Goal: Find contact information: Find contact information

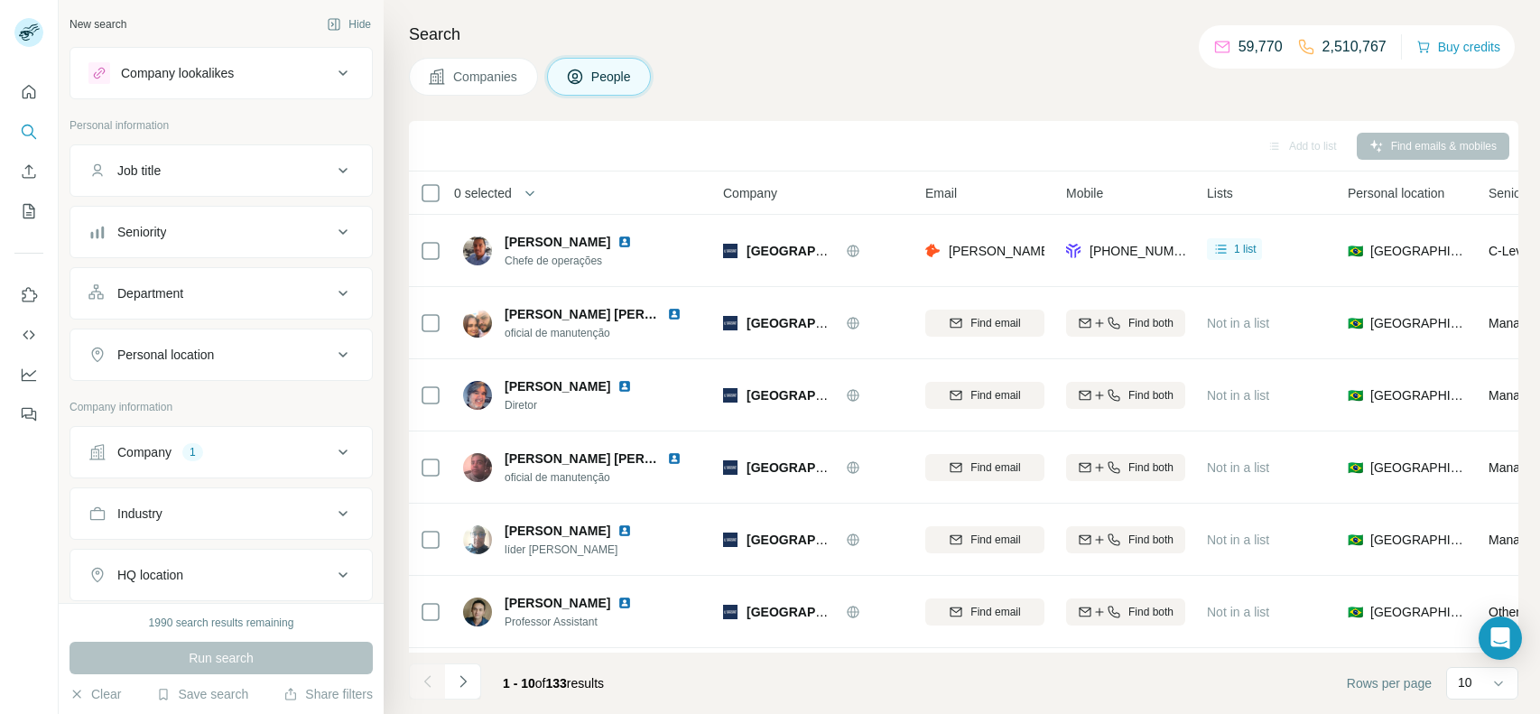
click at [186, 444] on div "1" at bounding box center [192, 452] width 21 height 16
click at [119, 597] on button "Clear all" at bounding box center [118, 602] width 61 height 16
click at [224, 523] on input "text" at bounding box center [220, 531] width 265 height 32
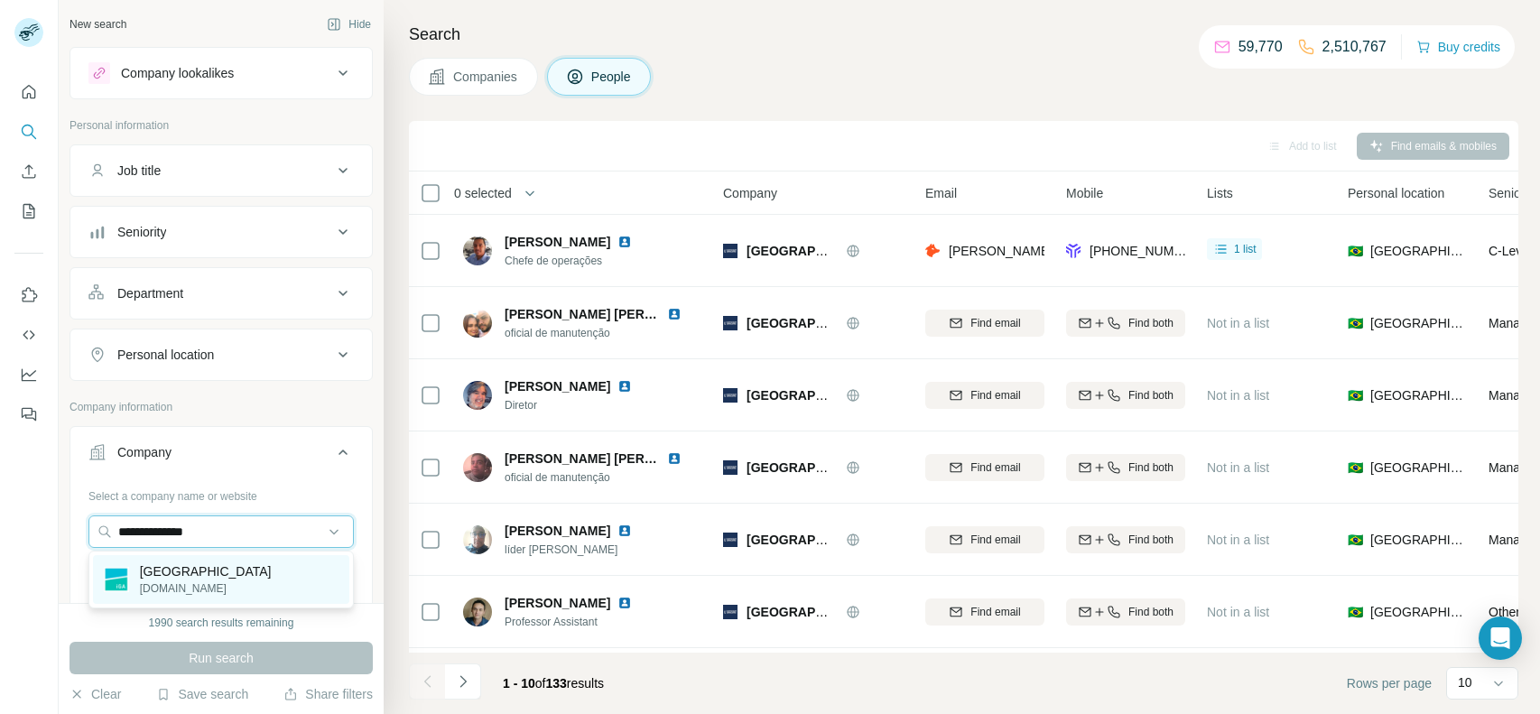
type input "**********"
click at [190, 582] on p "[DOMAIN_NAME]" at bounding box center [206, 588] width 132 height 16
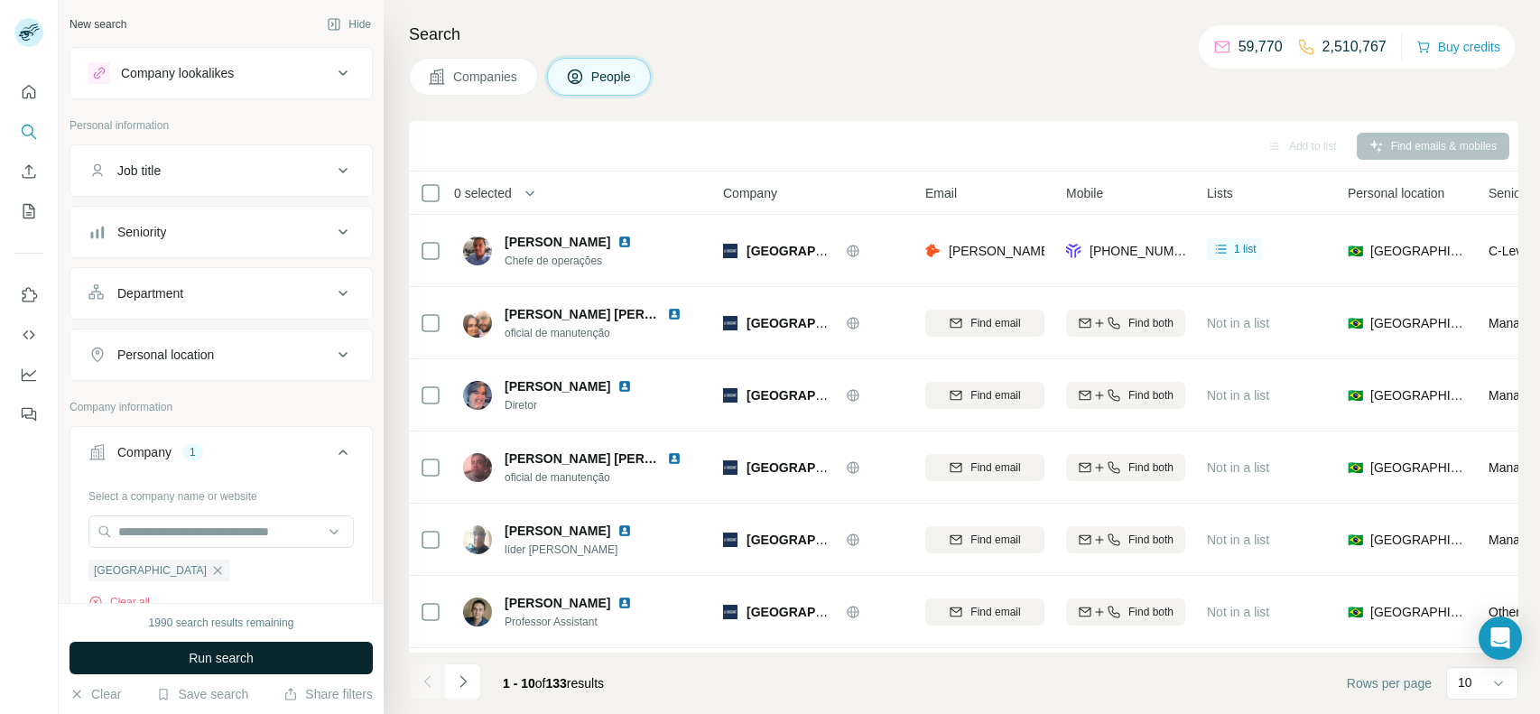
click at [203, 655] on span "Run search" at bounding box center [221, 658] width 65 height 18
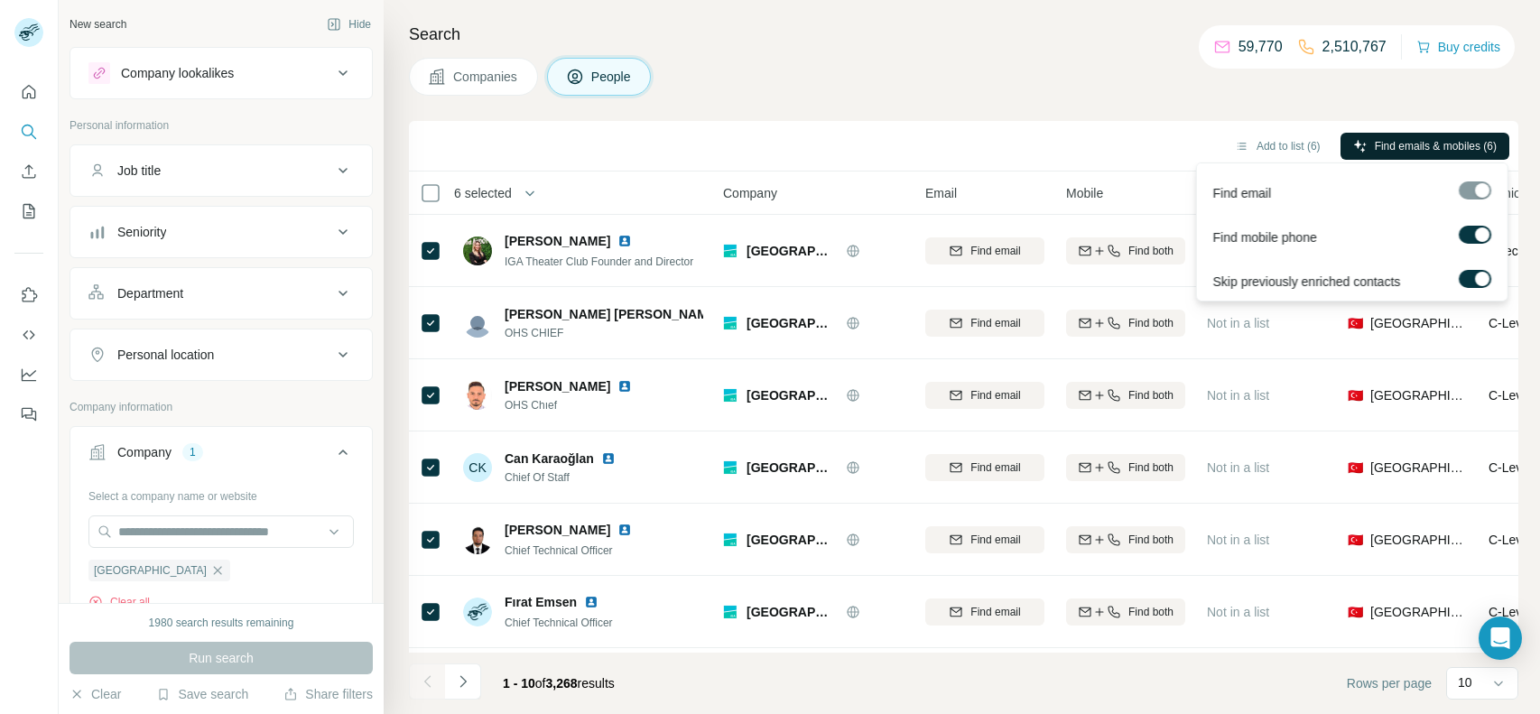
click at [1475, 139] on span "Find emails & mobiles (6)" at bounding box center [1436, 146] width 122 height 16
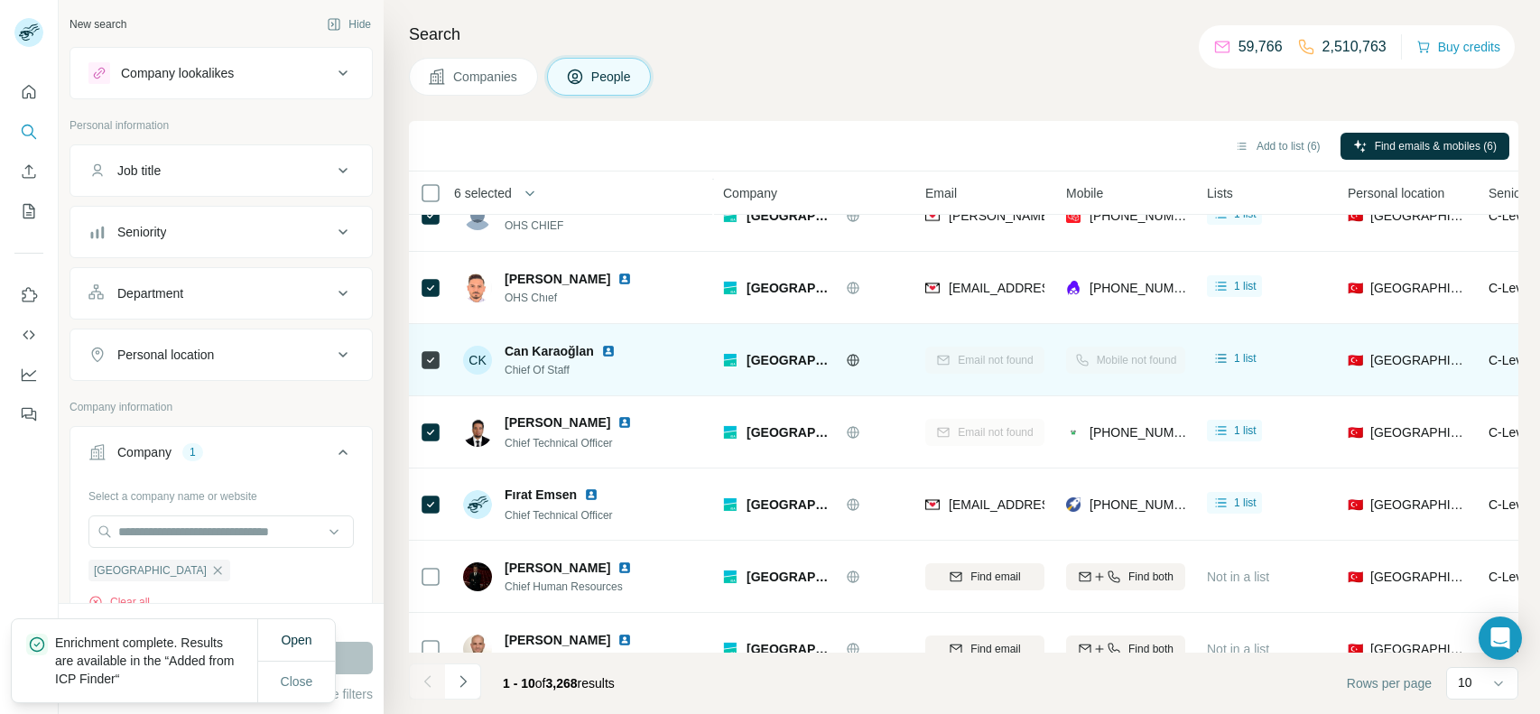
scroll to position [136, 0]
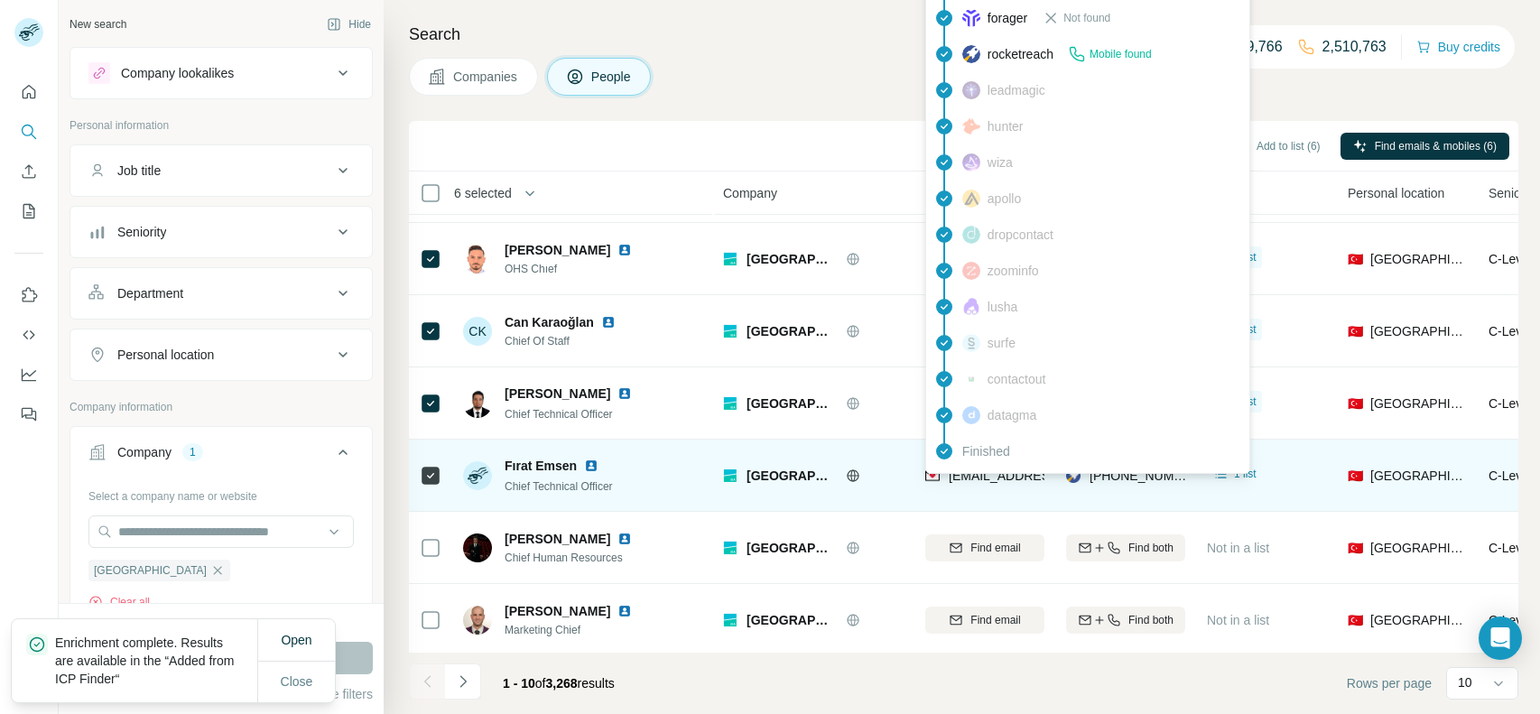
click at [968, 478] on span "[EMAIL_ADDRESS][DOMAIN_NAME]" at bounding box center [1056, 476] width 214 height 14
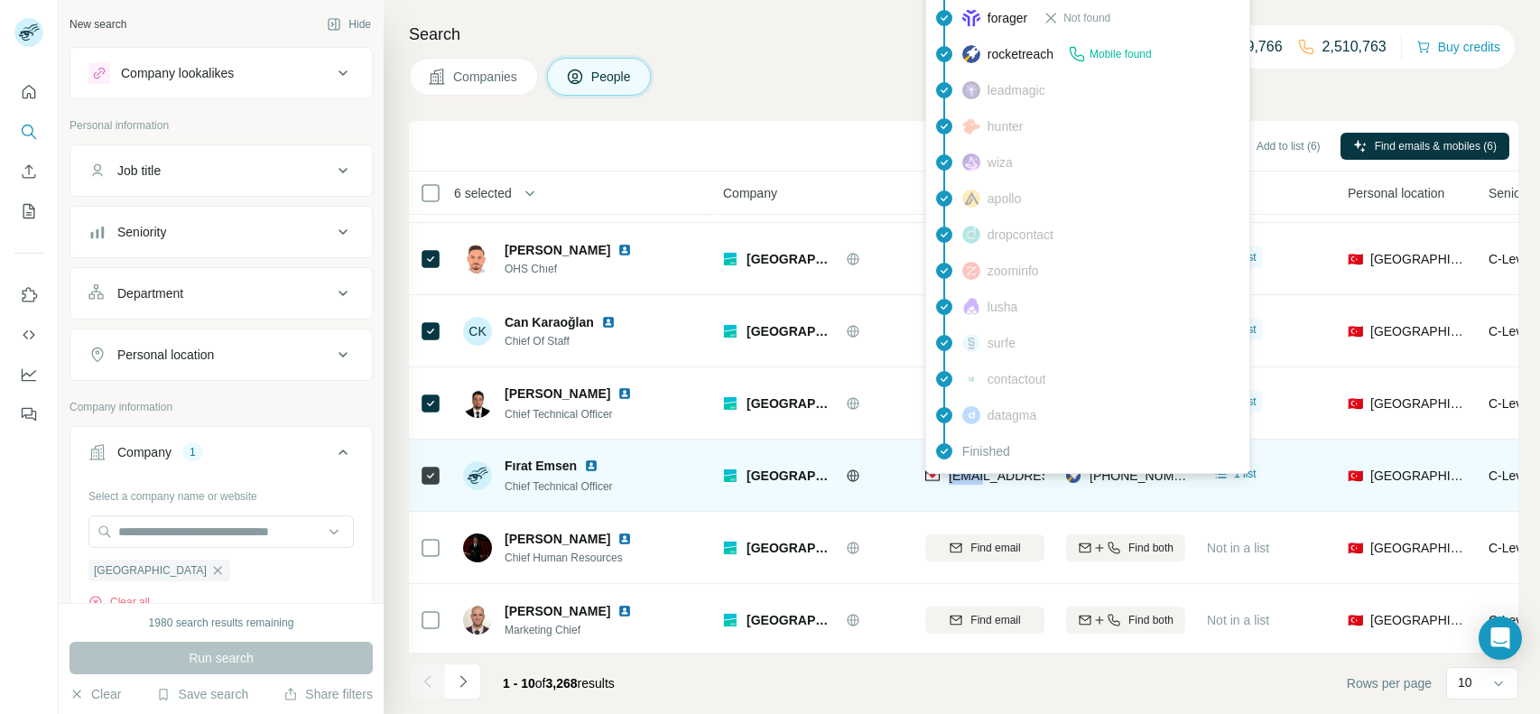
click at [1027, 474] on span "[EMAIL_ADDRESS][DOMAIN_NAME]" at bounding box center [1056, 476] width 214 height 14
click at [980, 475] on span "[EMAIL_ADDRESS][DOMAIN_NAME]" at bounding box center [1056, 476] width 214 height 14
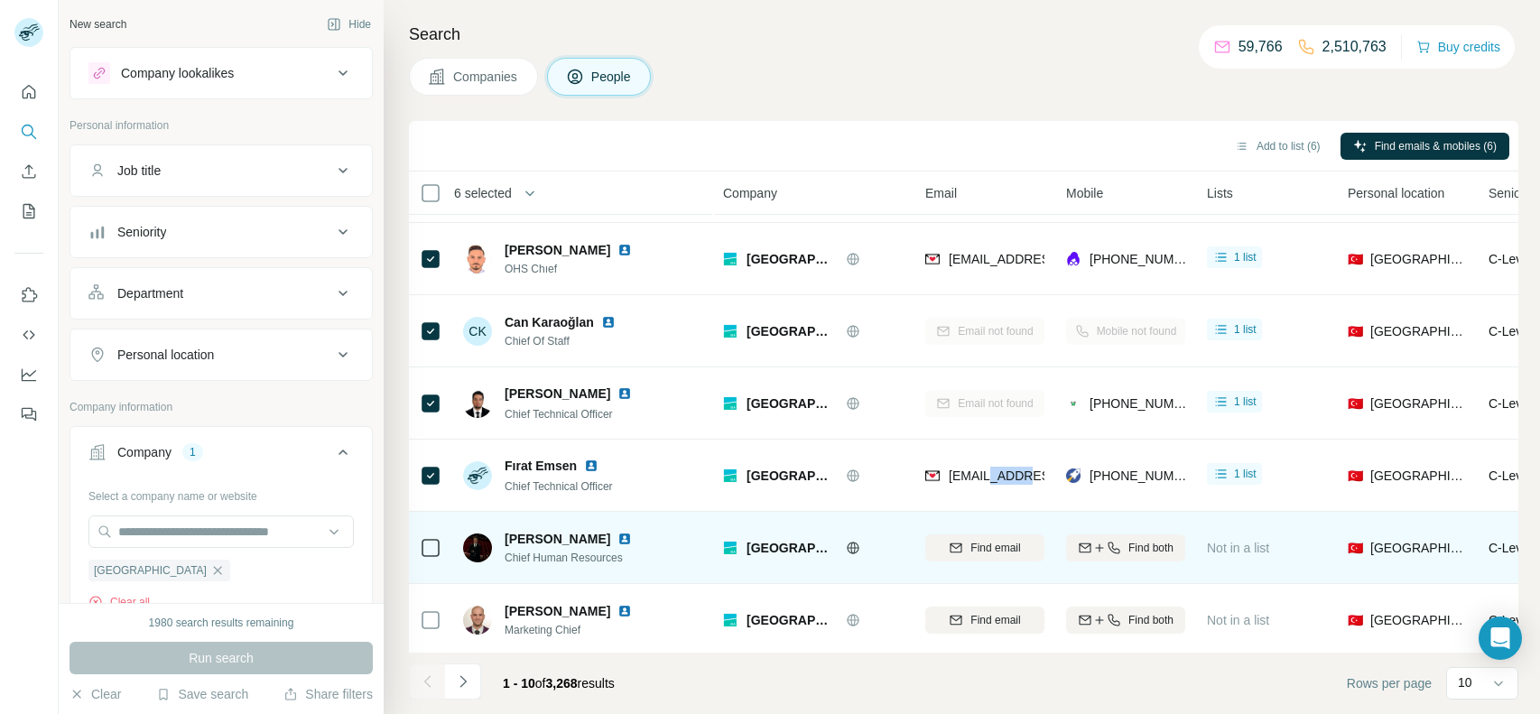
click at [886, 520] on td "[GEOGRAPHIC_DATA]" at bounding box center [813, 548] width 202 height 72
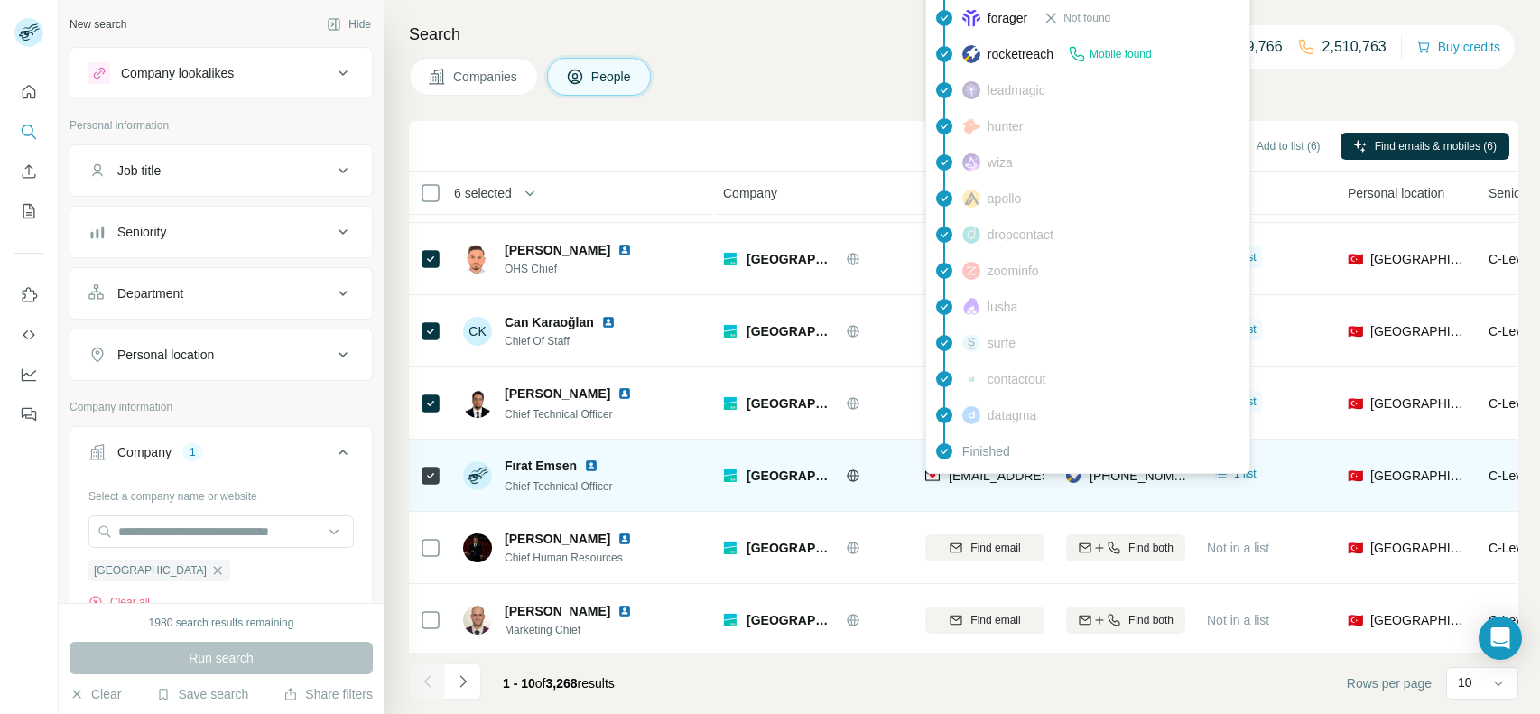
click at [975, 480] on span "[EMAIL_ADDRESS][DOMAIN_NAME]" at bounding box center [1056, 476] width 214 height 14
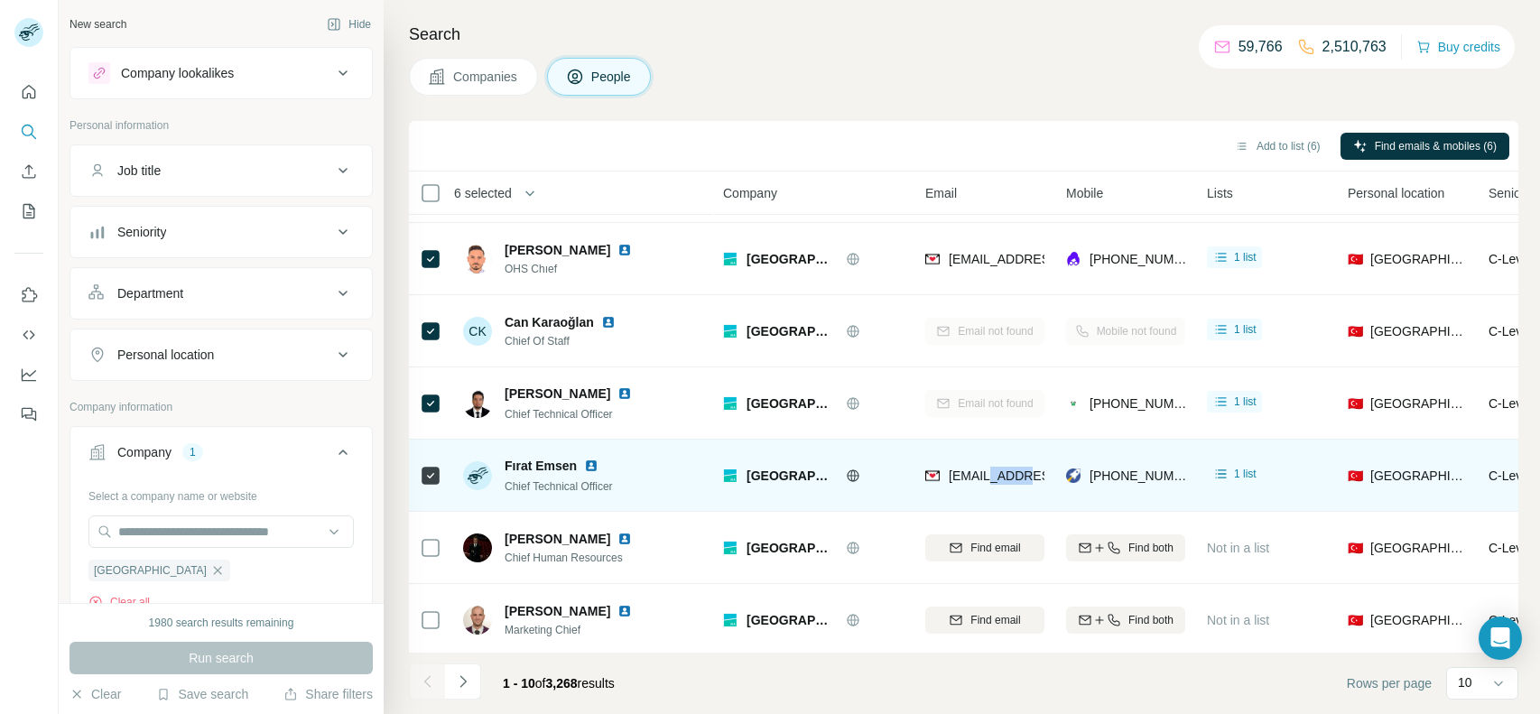
click at [859, 461] on div "[GEOGRAPHIC_DATA]" at bounding box center [813, 475] width 181 height 50
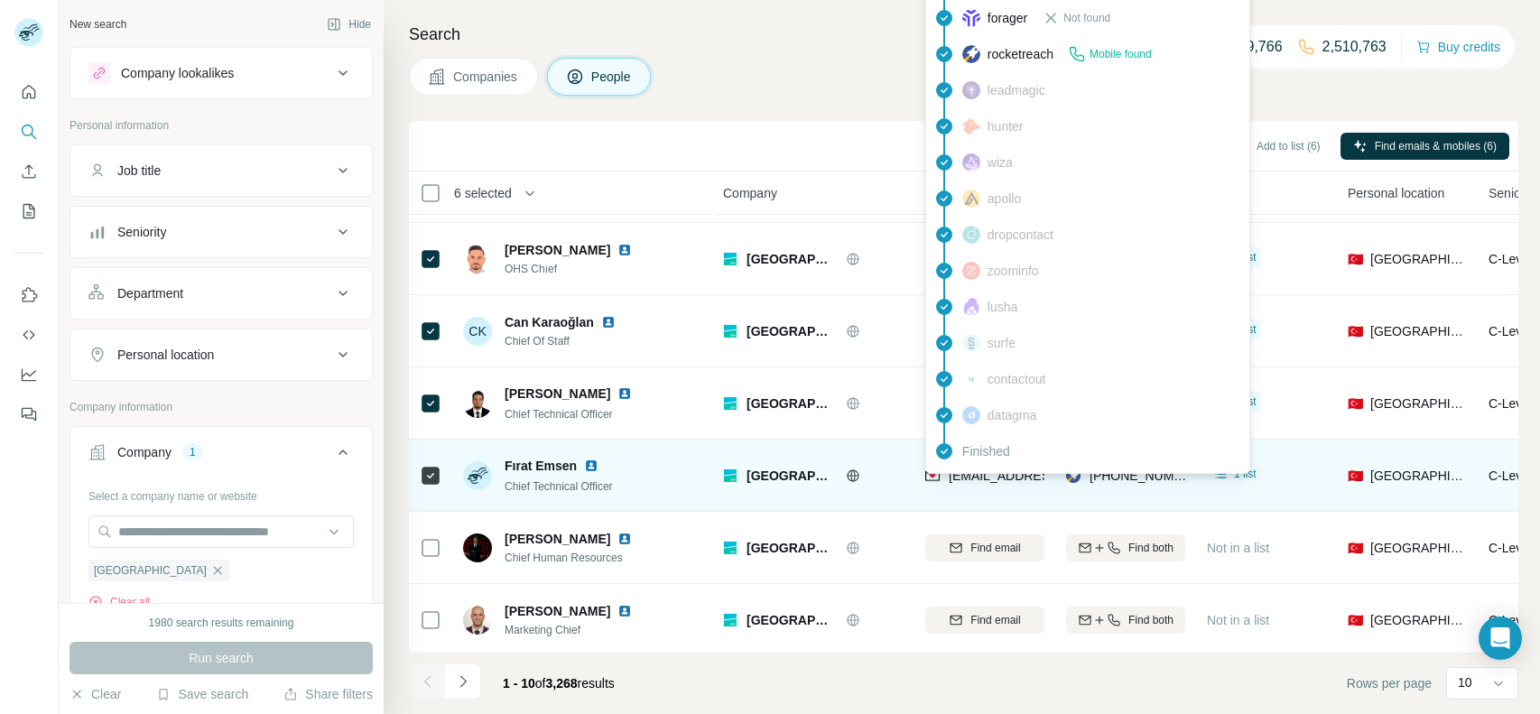
click at [972, 475] on span "[EMAIL_ADDRESS][DOMAIN_NAME]" at bounding box center [1056, 476] width 214 height 14
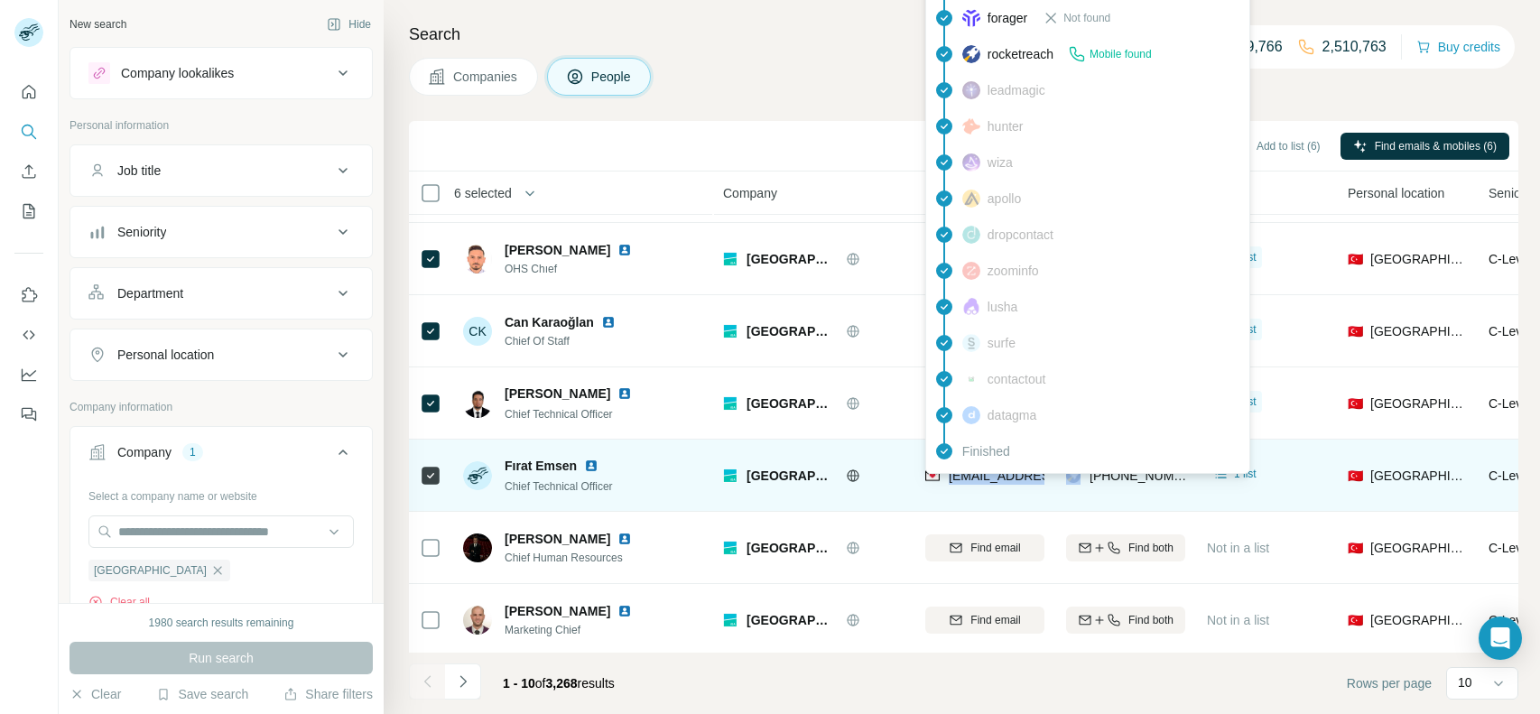
copy span "[EMAIL_ADDRESS][DOMAIN_NAME]"
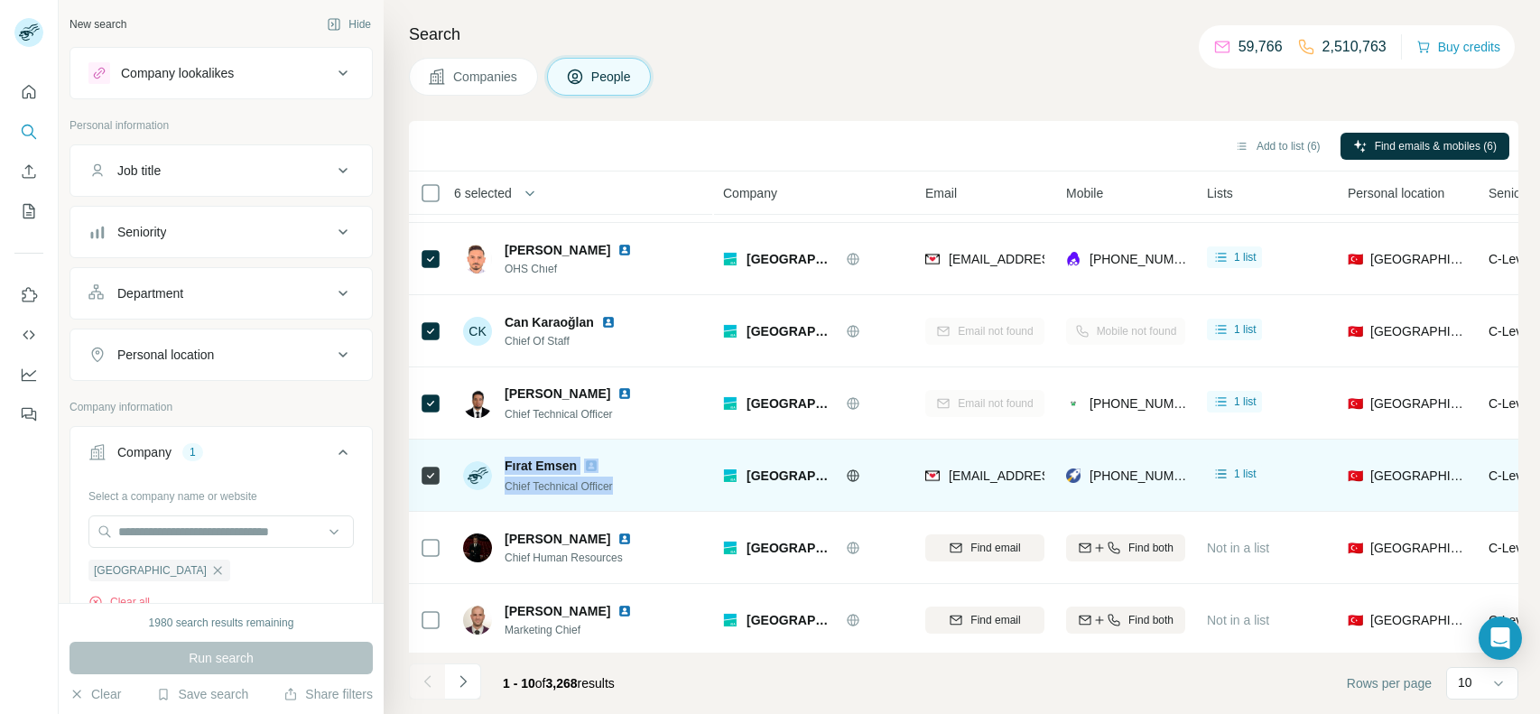
drag, startPoint x: 630, startPoint y: 486, endPoint x: 502, endPoint y: 471, distance: 129.0
click at [502, 471] on div "Fırat Emsen Chief Technical Officer" at bounding box center [583, 475] width 240 height 50
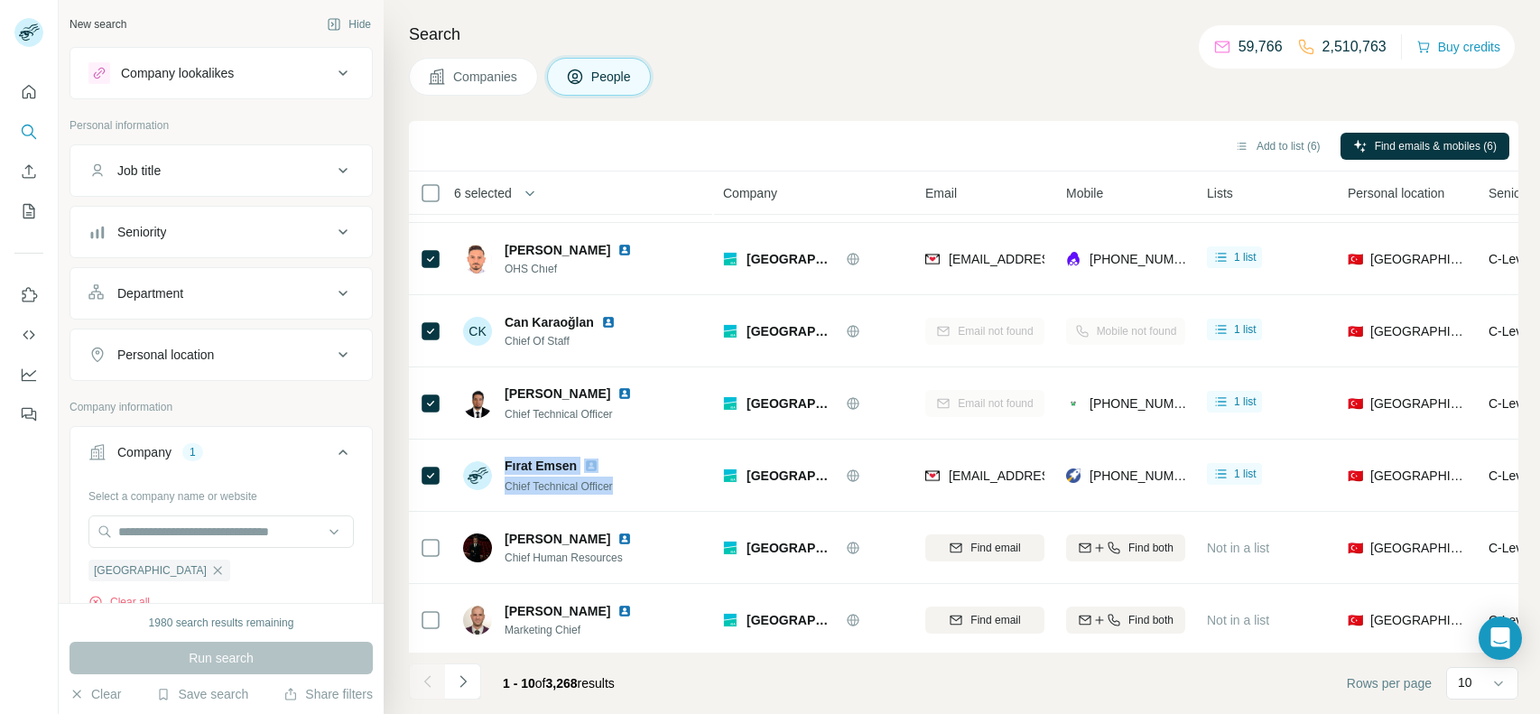
copy div "Fırat Emsen Chief Technical Officer"
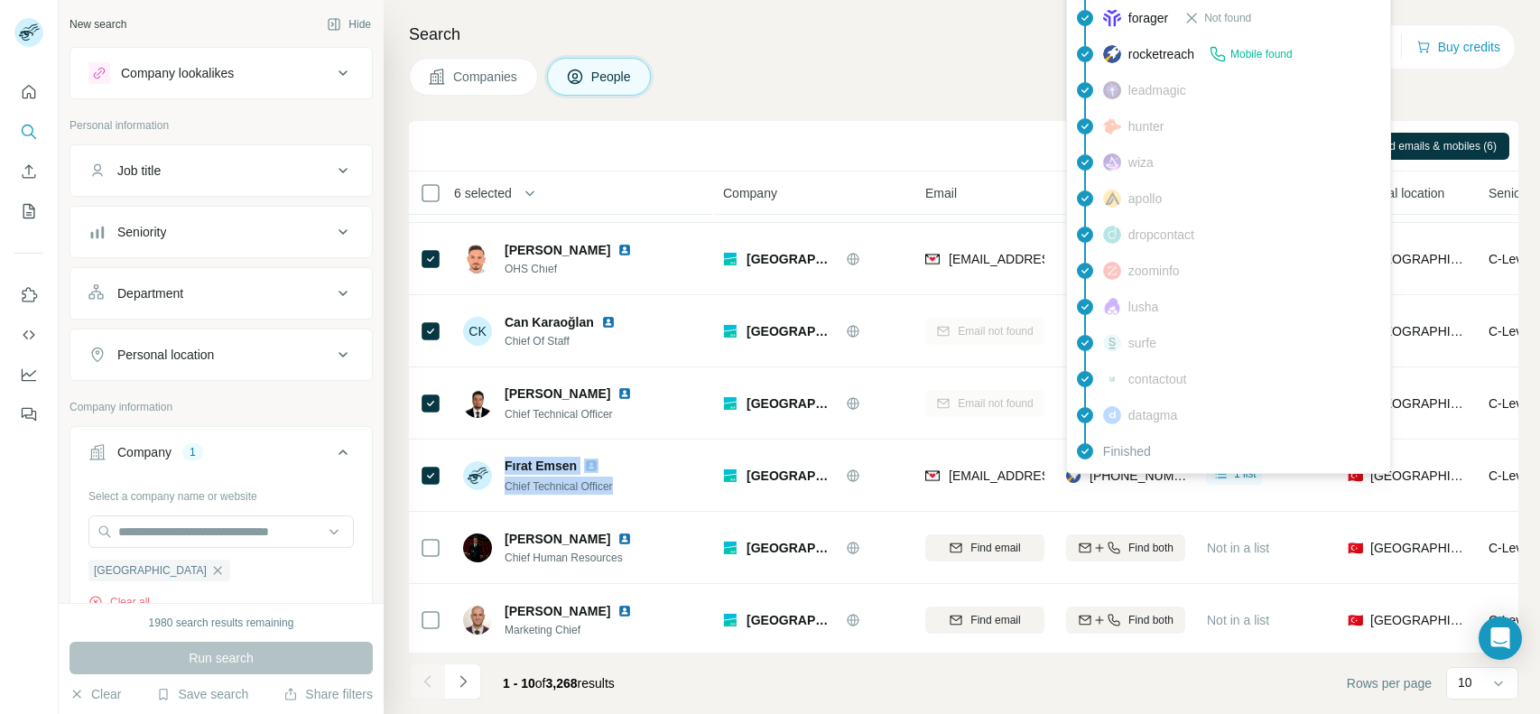
click at [1118, 469] on div "Finished" at bounding box center [1229, 451] width 316 height 36
click at [1118, 469] on span "[PHONE_NUMBER]" at bounding box center [1147, 476] width 114 height 14
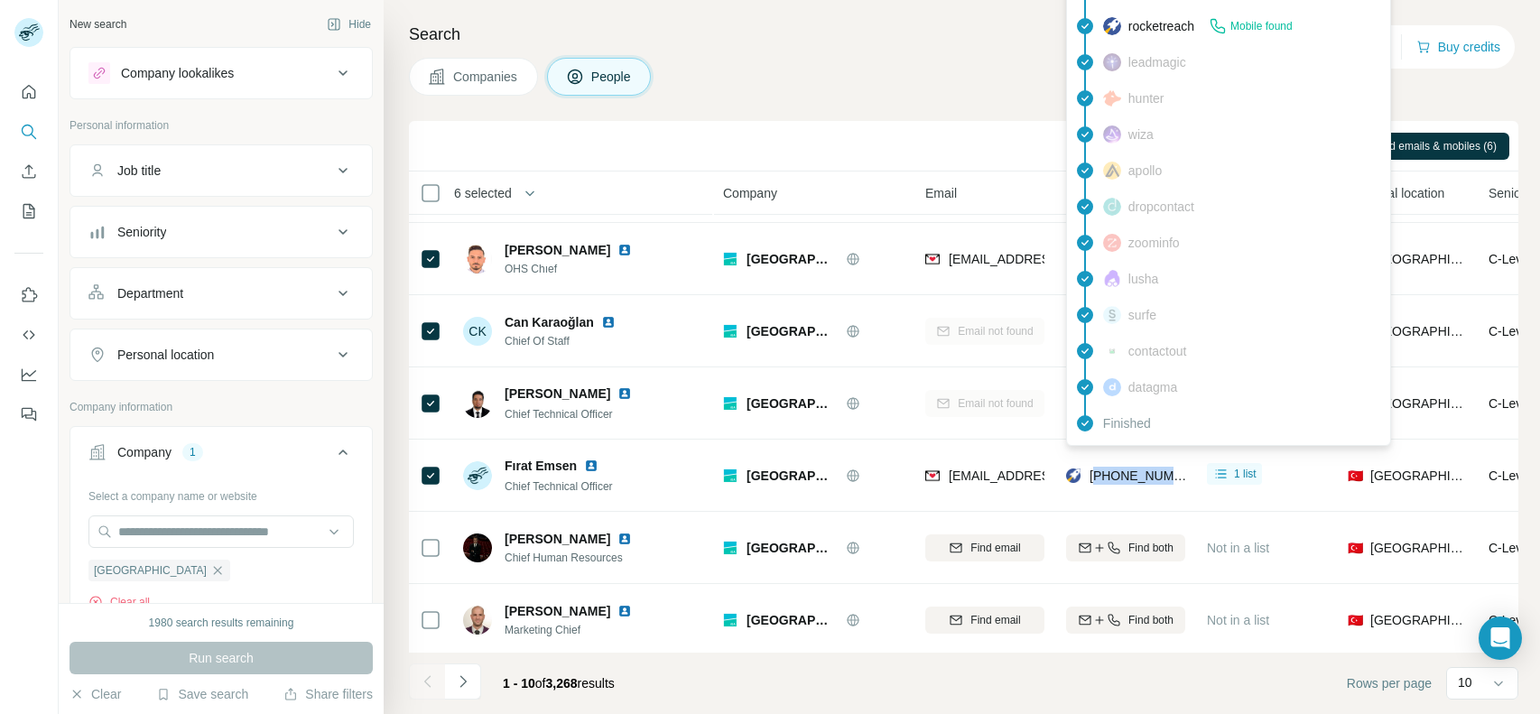
copy span "905304690915"
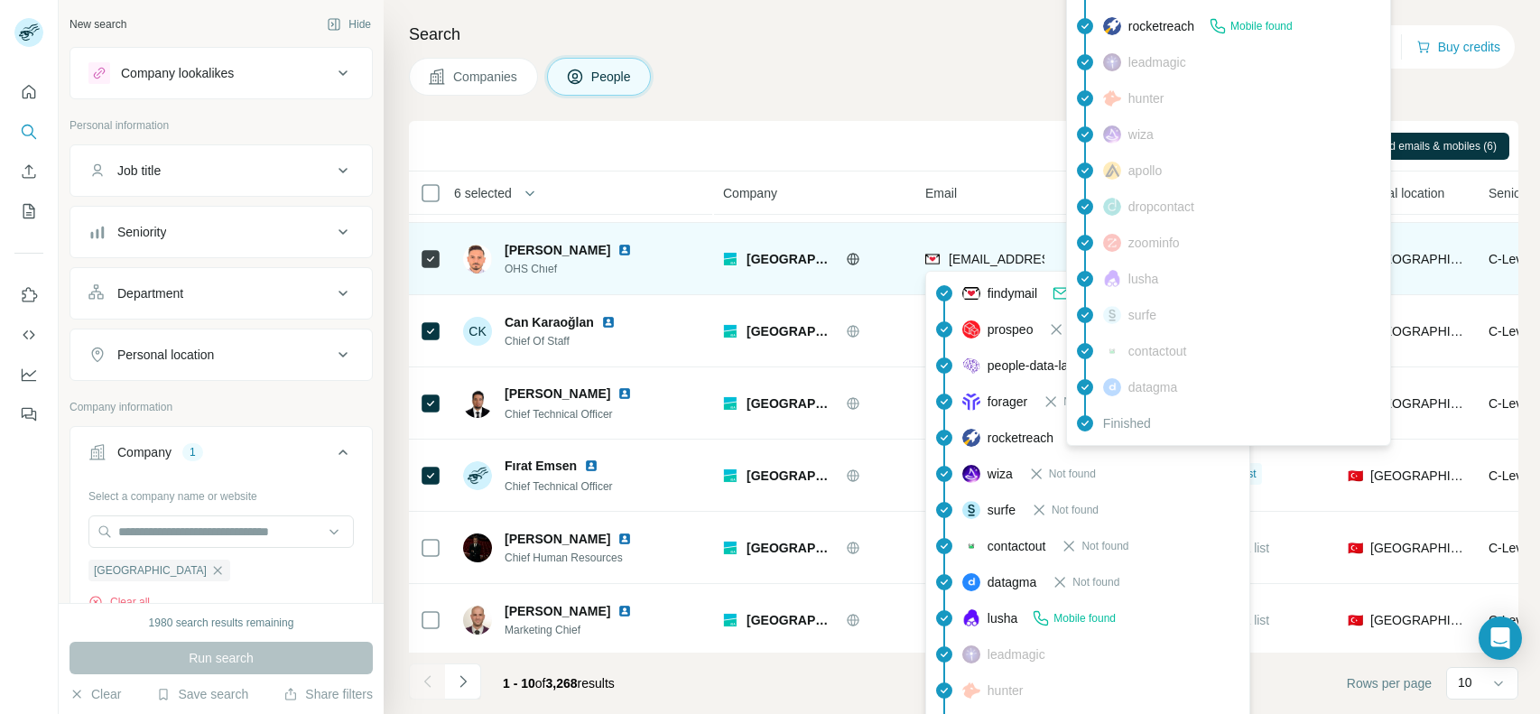
click at [996, 258] on span "[EMAIL_ADDRESS][DOMAIN_NAME]" at bounding box center [1056, 259] width 214 height 14
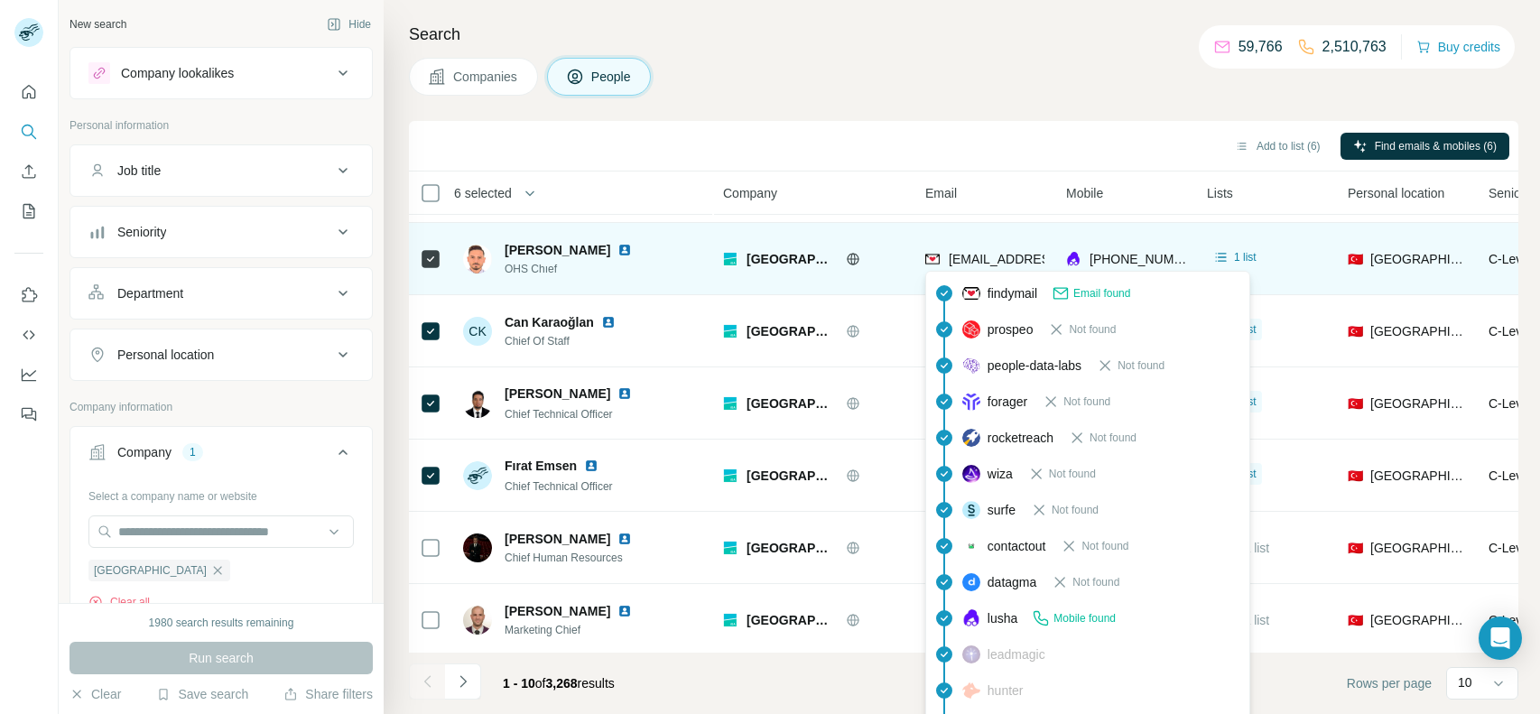
click at [996, 258] on span "[EMAIL_ADDRESS][DOMAIN_NAME]" at bounding box center [1056, 259] width 214 height 14
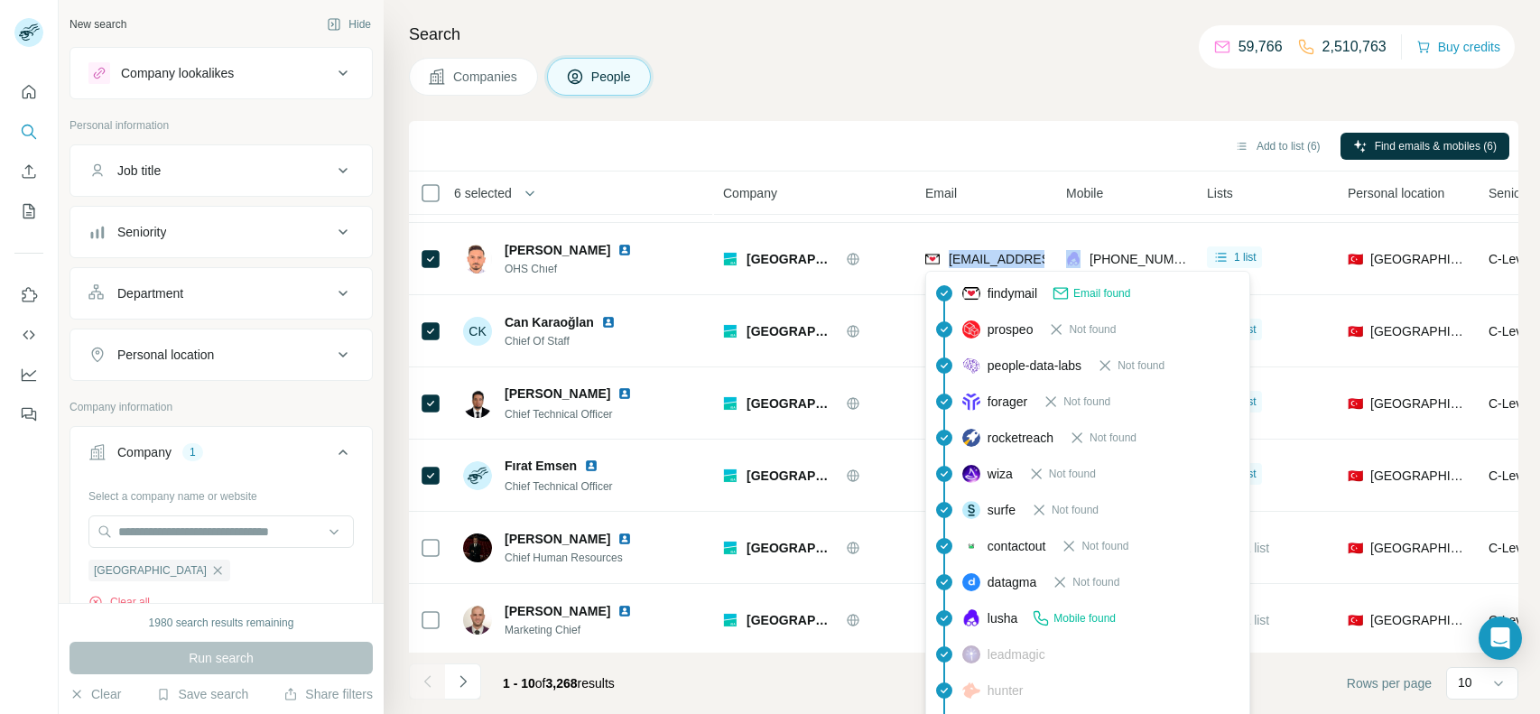
copy span "[EMAIL_ADDRESS][DOMAIN_NAME]"
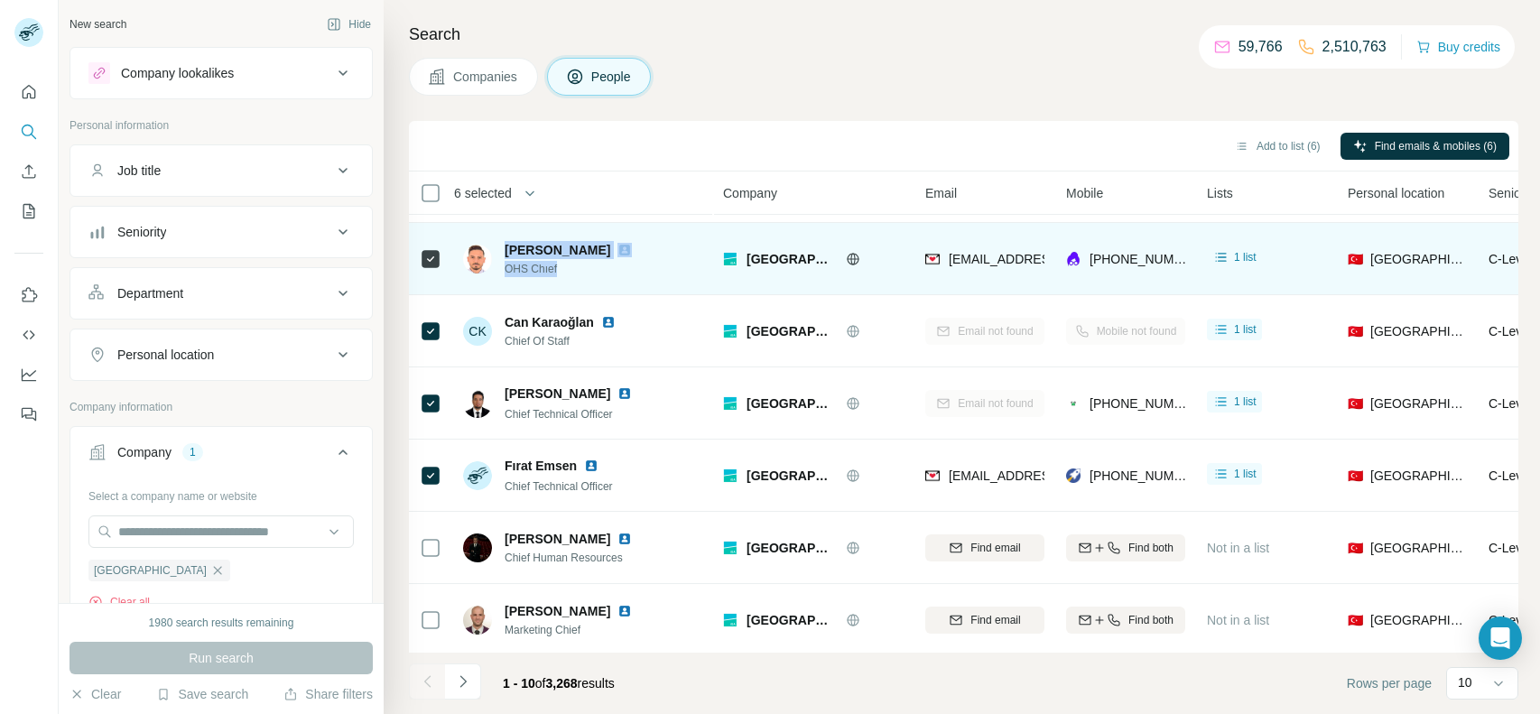
drag, startPoint x: 561, startPoint y: 266, endPoint x: 505, endPoint y: 246, distance: 59.7
click at [505, 246] on div "[PERSON_NAME] OHS Chıef" at bounding box center [579, 259] width 149 height 36
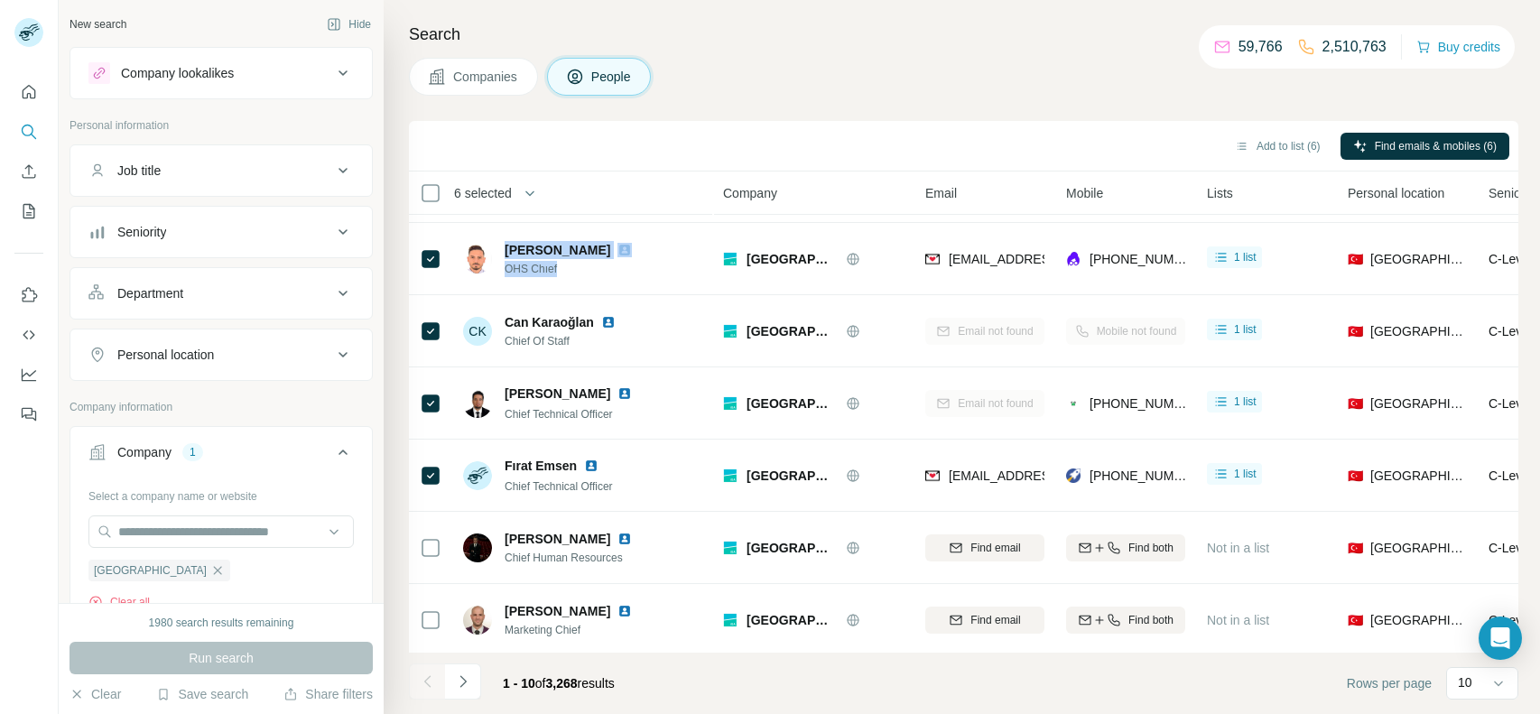
copy div "[PERSON_NAME] OHS Chıef"
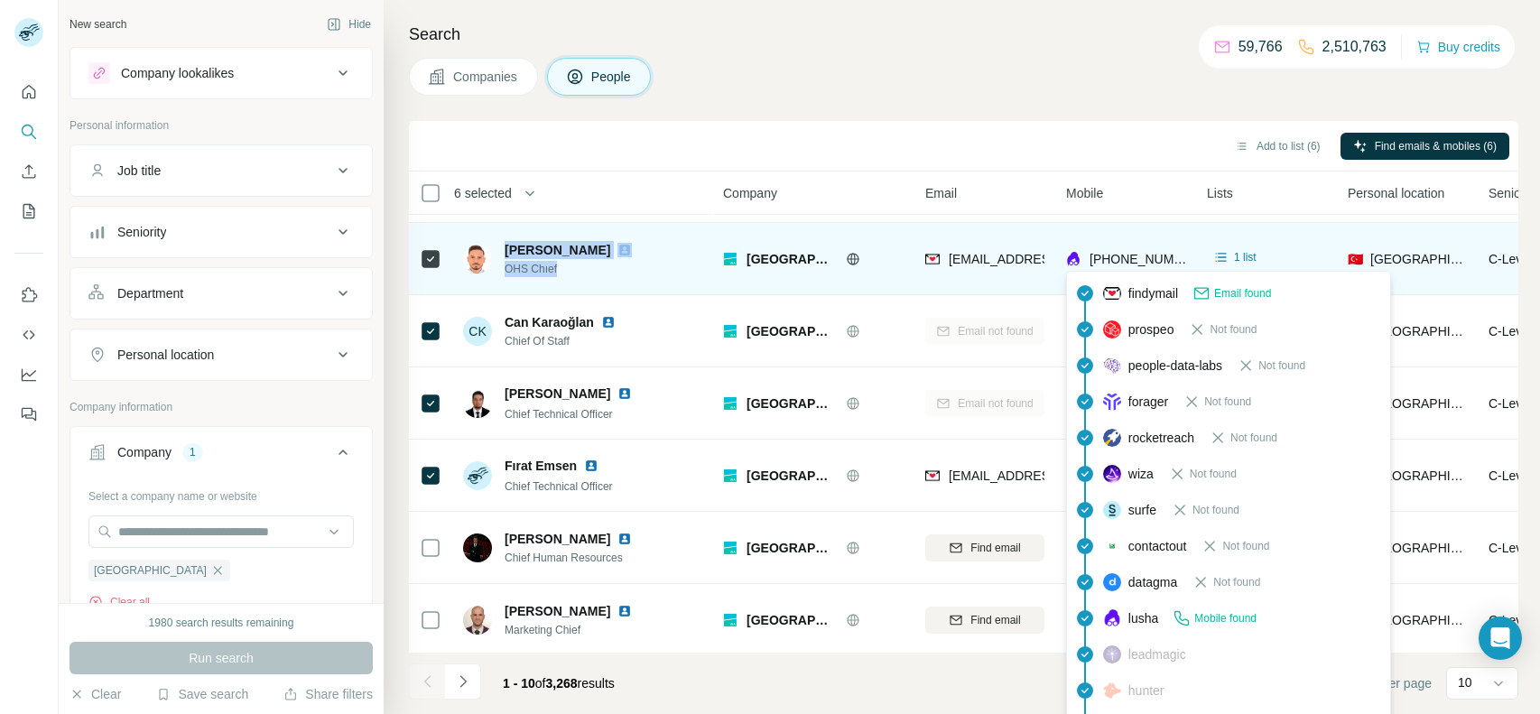
click at [1136, 256] on span "[PHONE_NUMBER]" at bounding box center [1147, 259] width 114 height 14
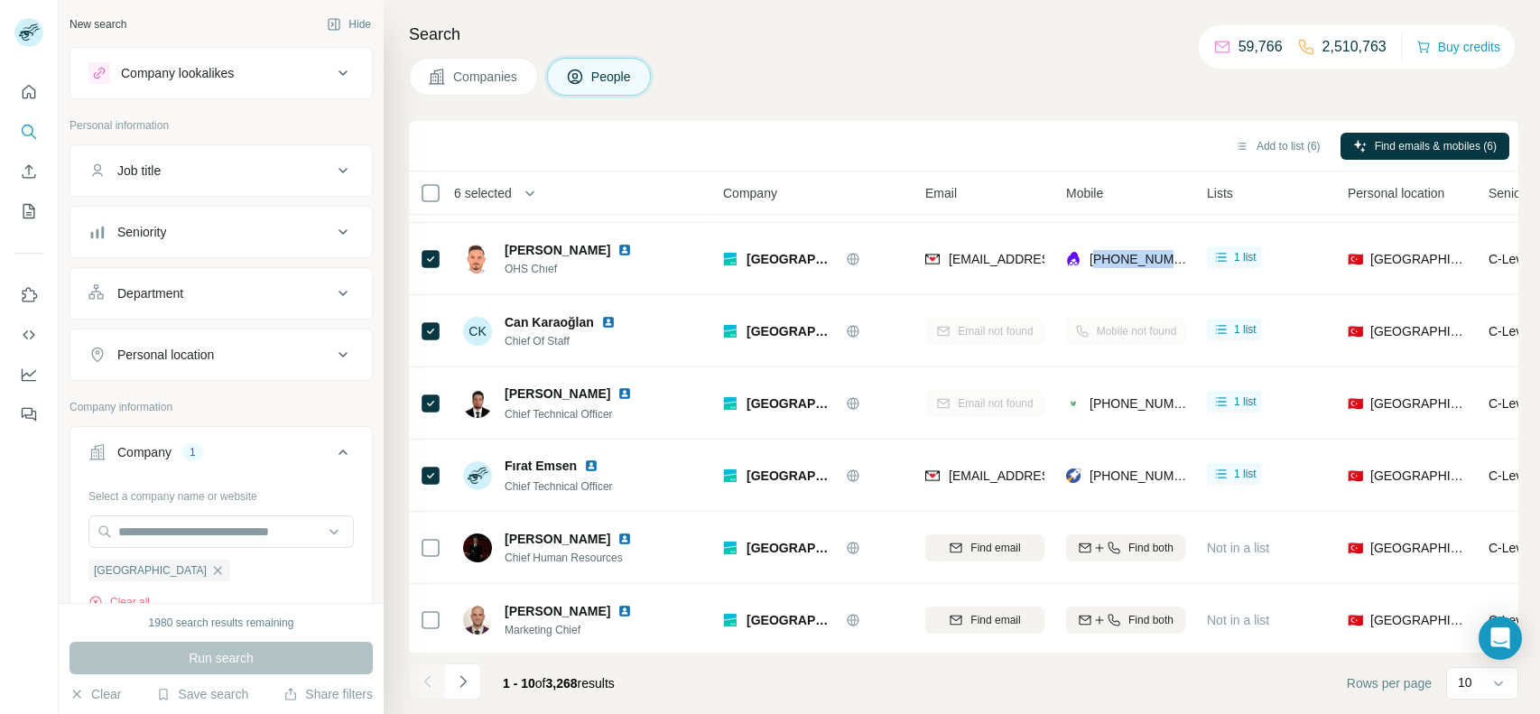
copy span "905397272140"
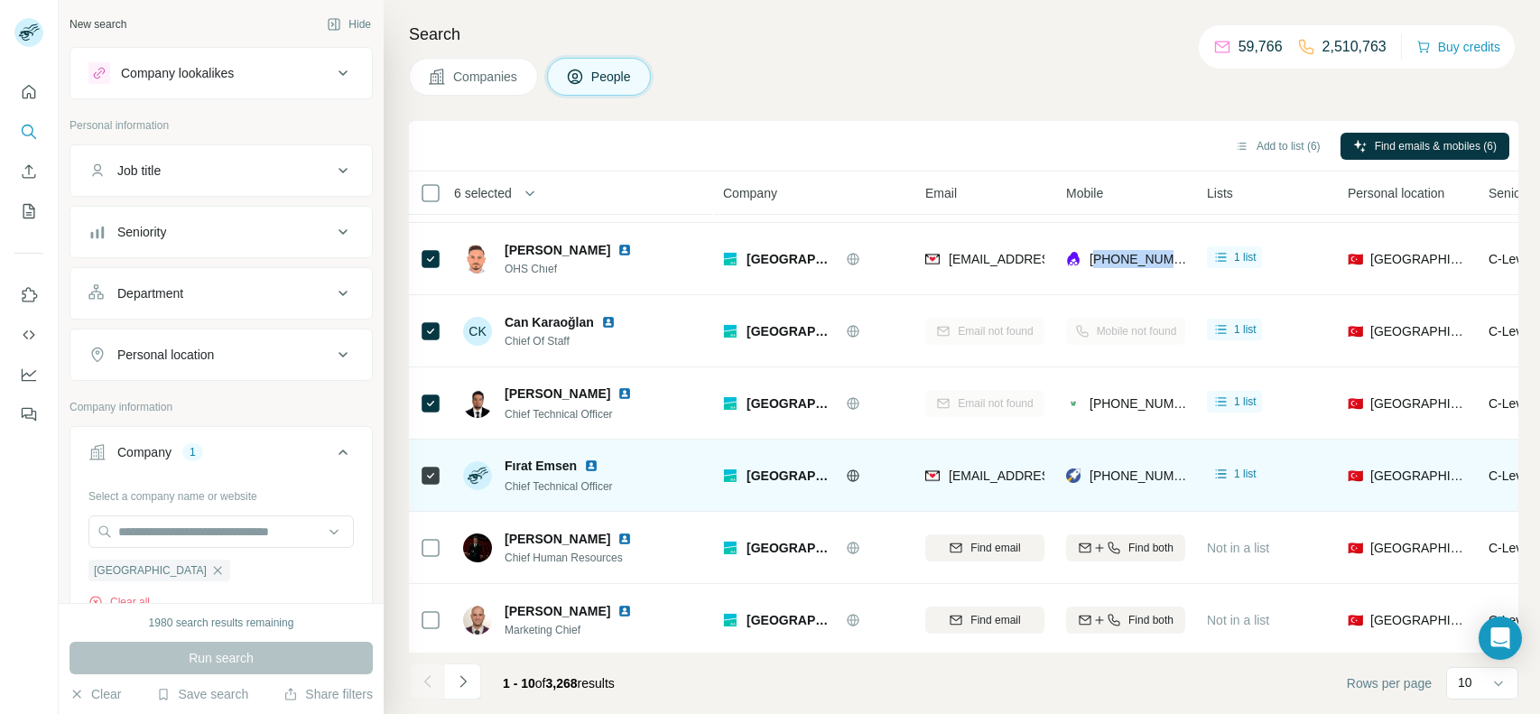
scroll to position [283, 0]
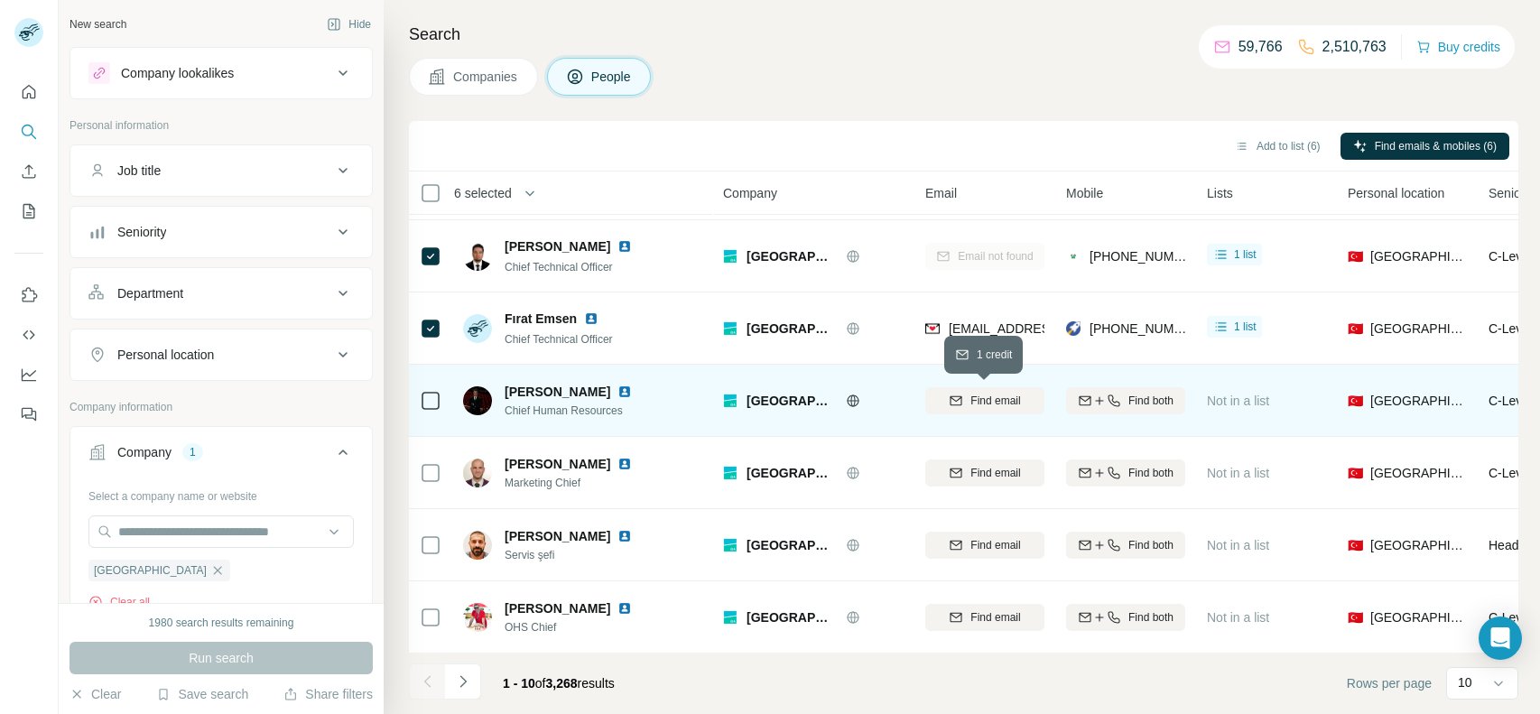
click at [979, 394] on span "Find email" at bounding box center [995, 401] width 50 height 16
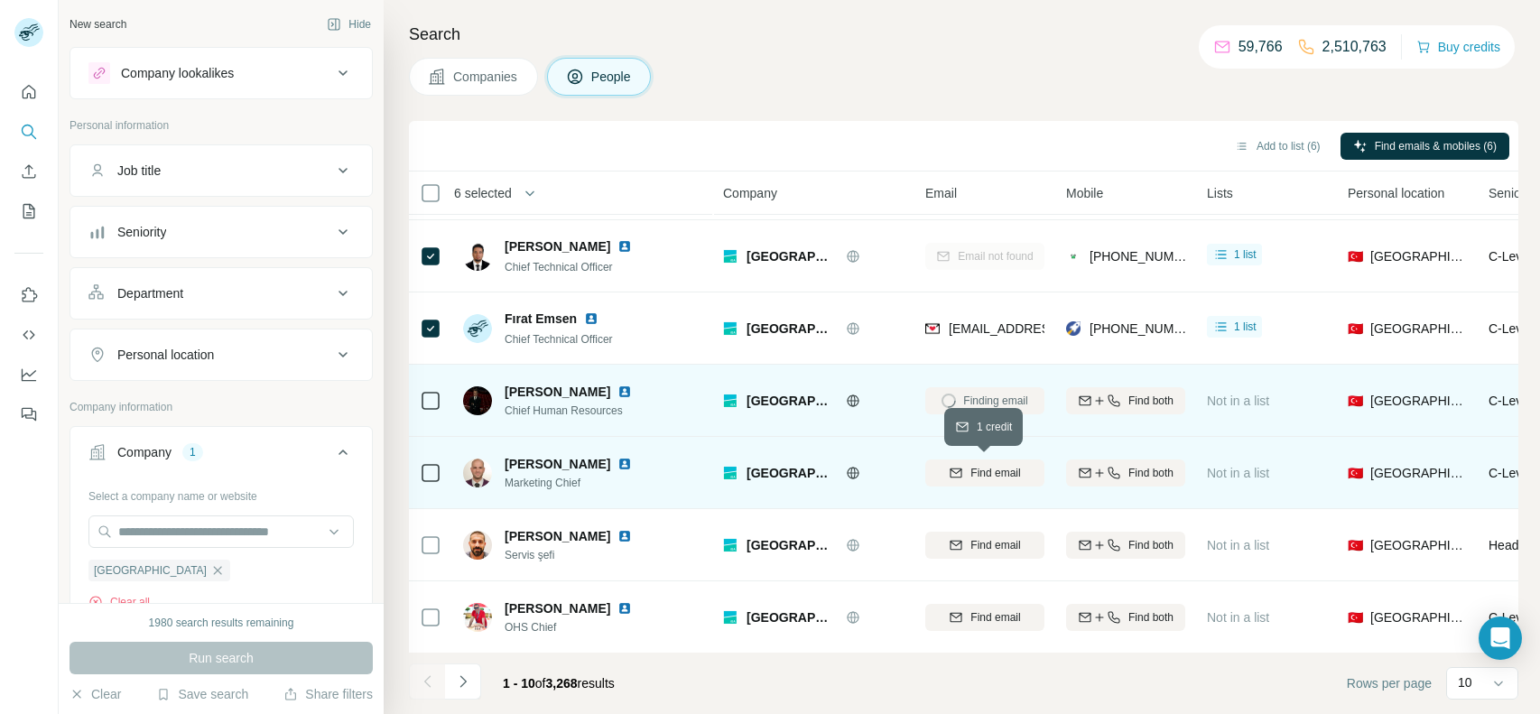
click at [970, 465] on span "Find email" at bounding box center [995, 473] width 50 height 16
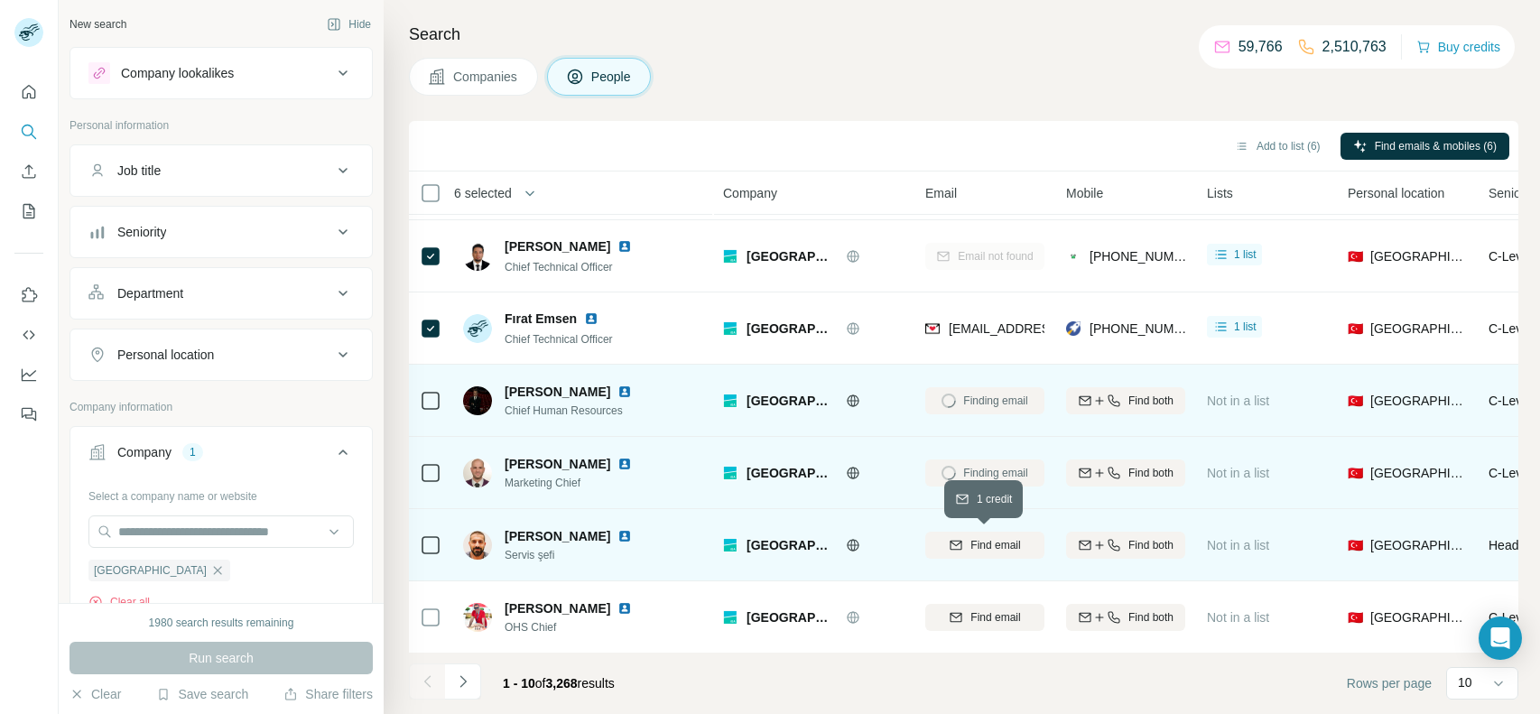
click at [979, 533] on button "Find email" at bounding box center [984, 545] width 119 height 27
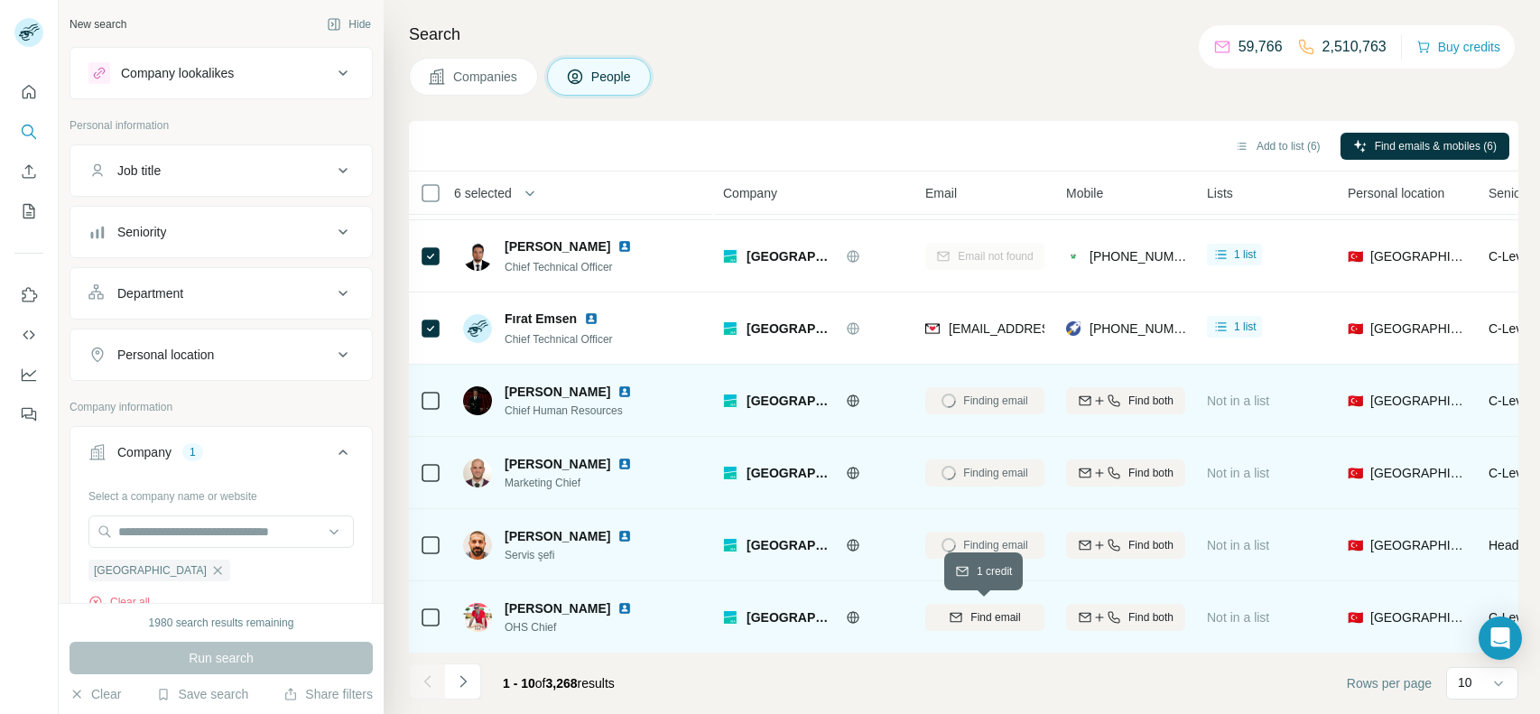
click at [999, 615] on span "Find email" at bounding box center [995, 617] width 50 height 16
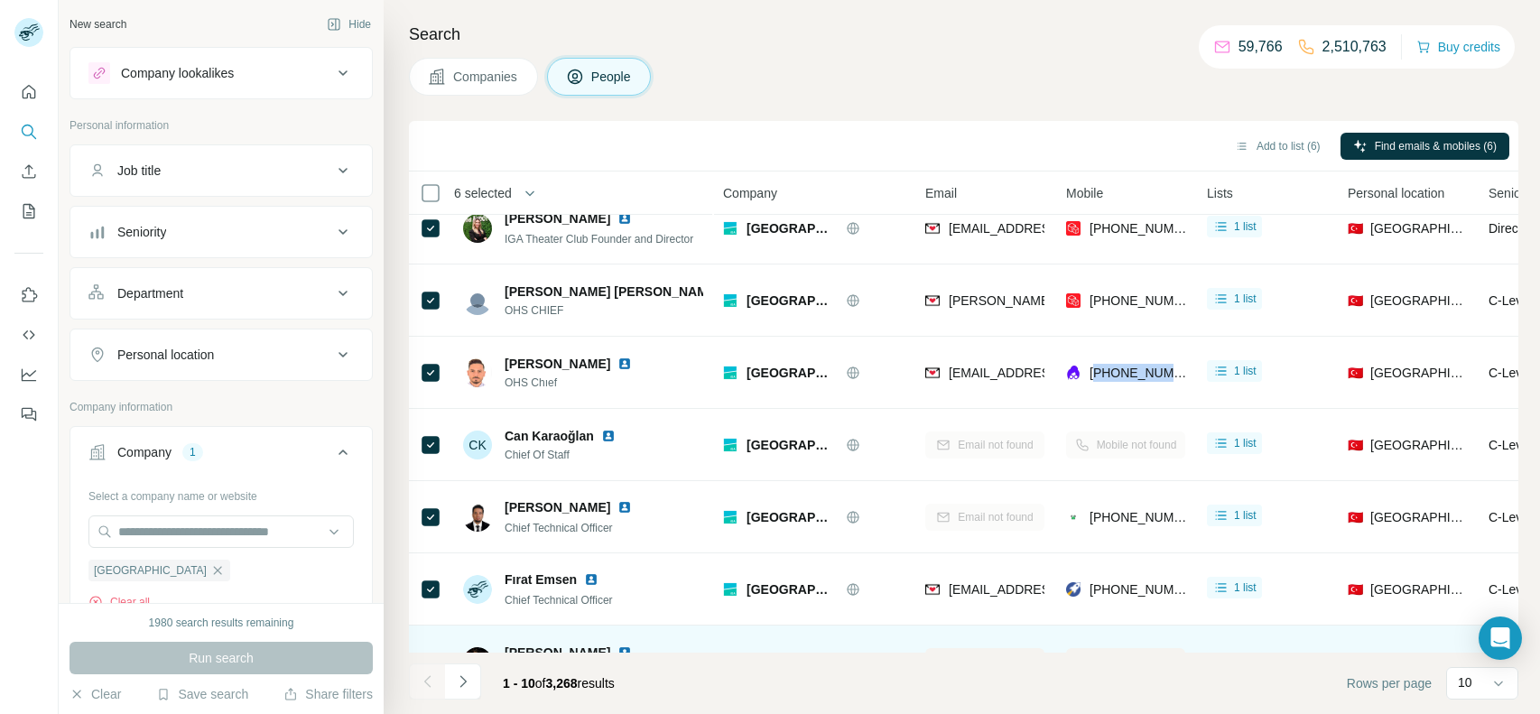
scroll to position [0, 0]
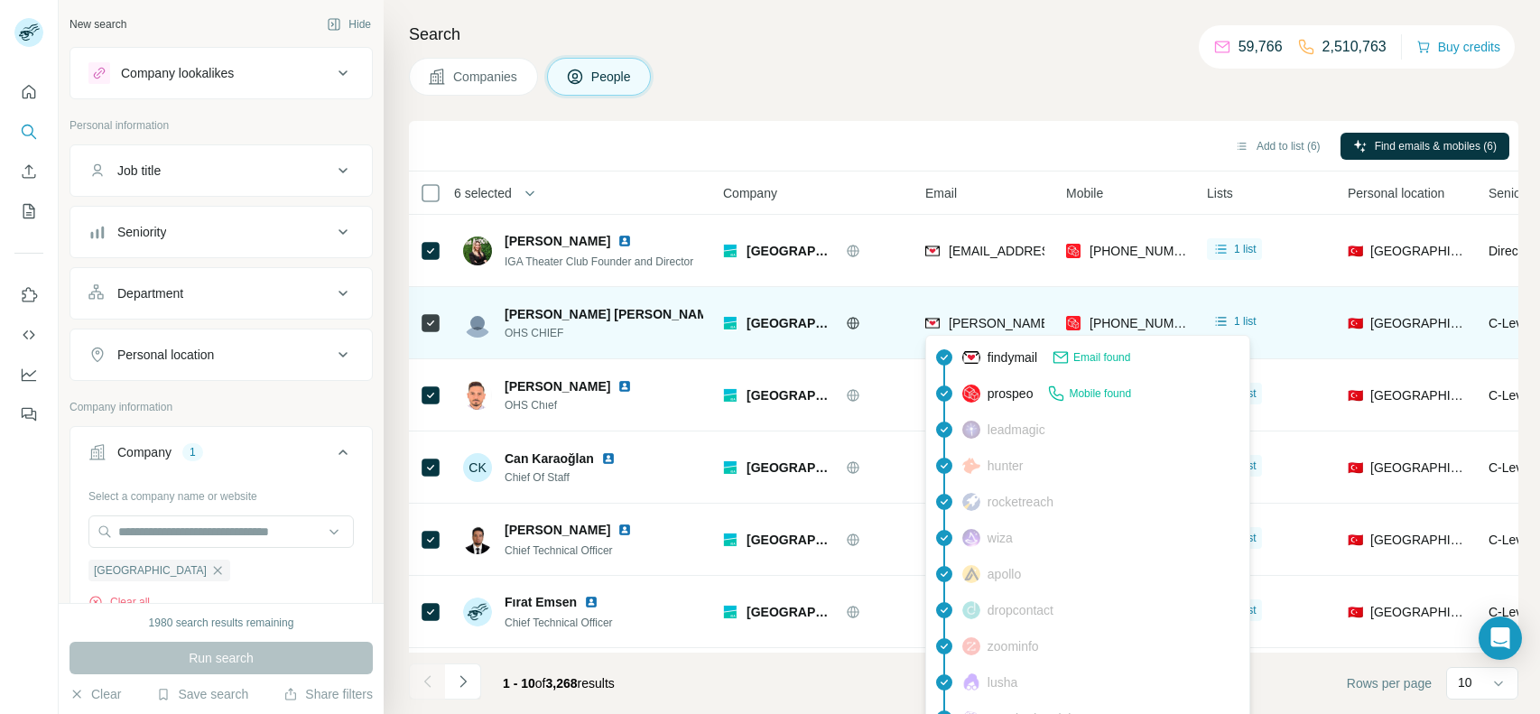
click at [997, 322] on span "[PERSON_NAME][EMAIL_ADDRESS][PERSON_NAME][DOMAIN_NAME]" at bounding box center [1160, 323] width 422 height 14
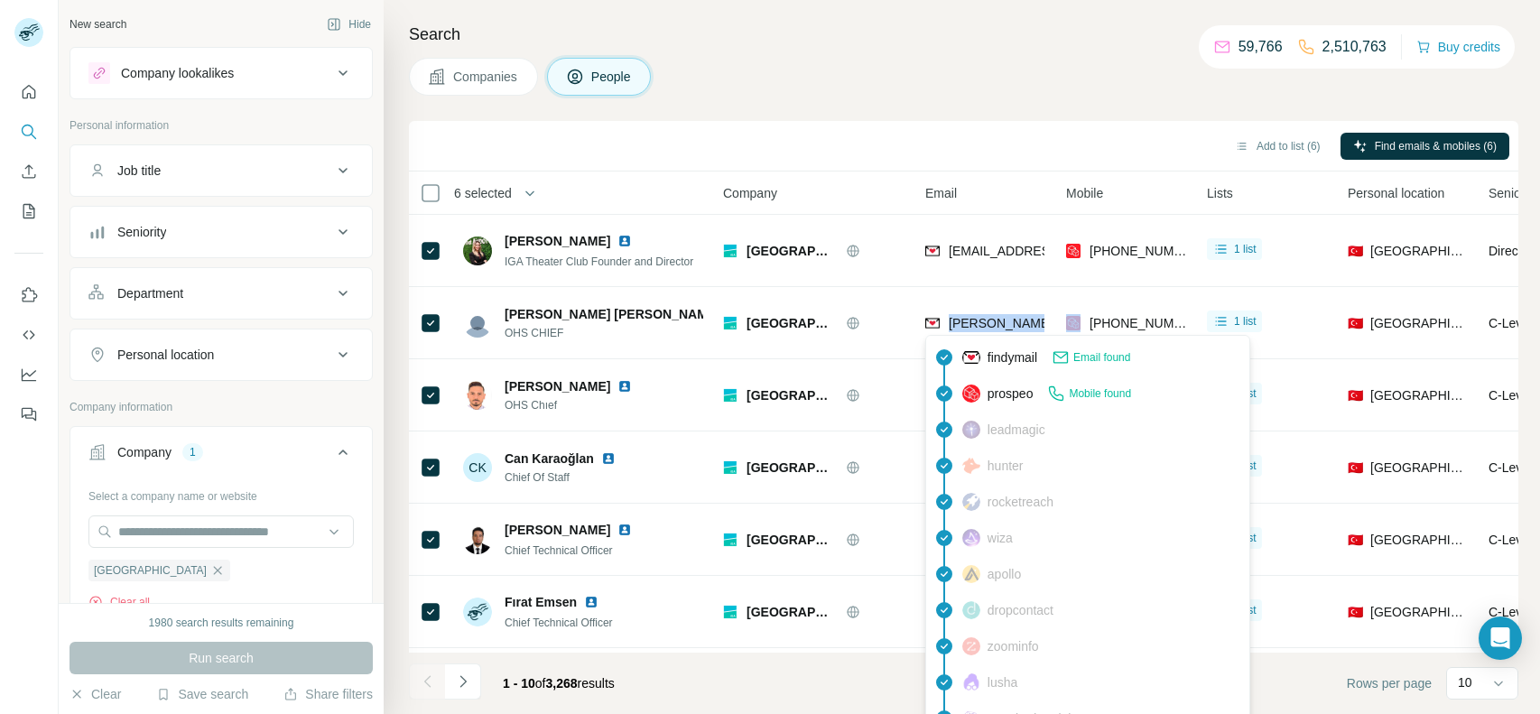
copy span "[PERSON_NAME][EMAIL_ADDRESS][PERSON_NAME][DOMAIN_NAME]"
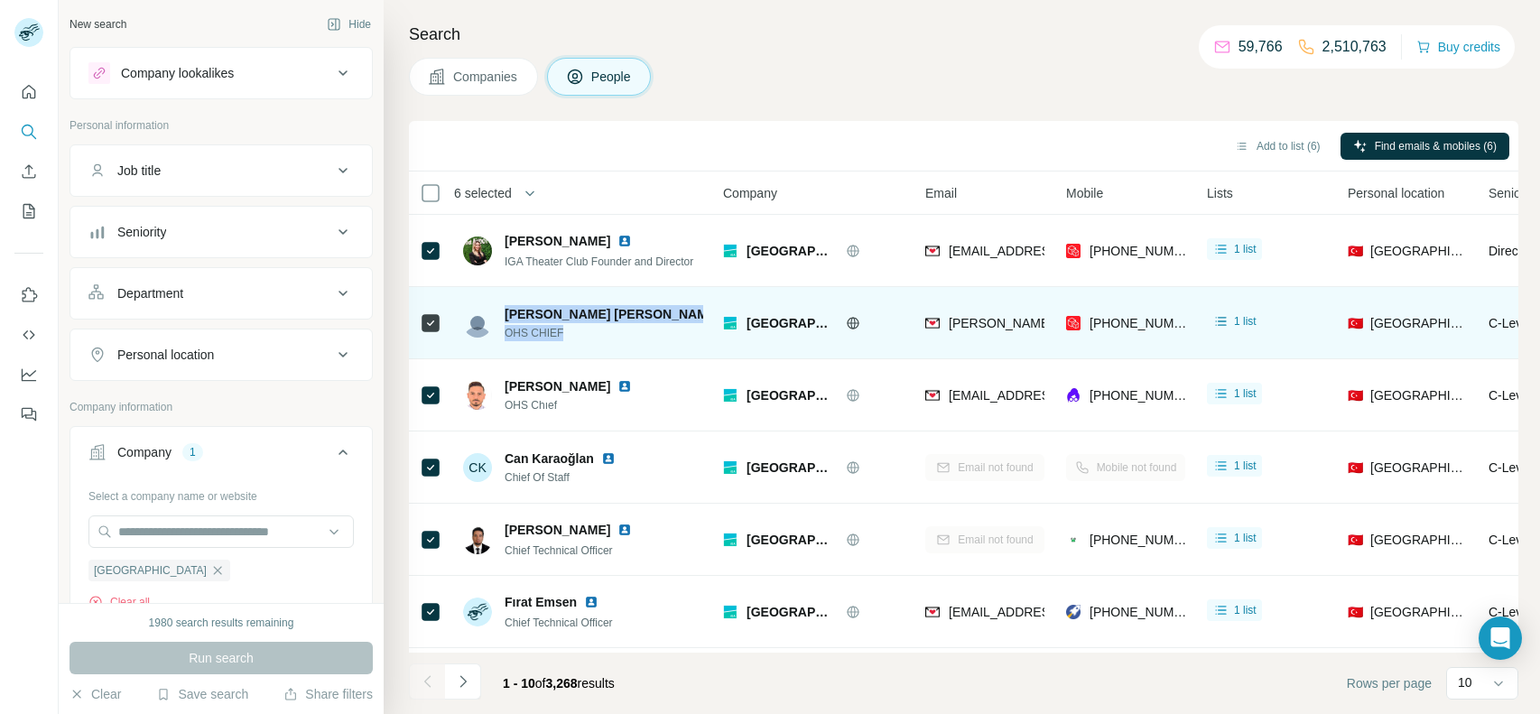
drag, startPoint x: 571, startPoint y: 338, endPoint x: 506, endPoint y: 312, distance: 69.7
click at [506, 312] on div "[PERSON_NAME] [PERSON_NAME] OHS CHIEF" at bounding box center [604, 323] width 199 height 36
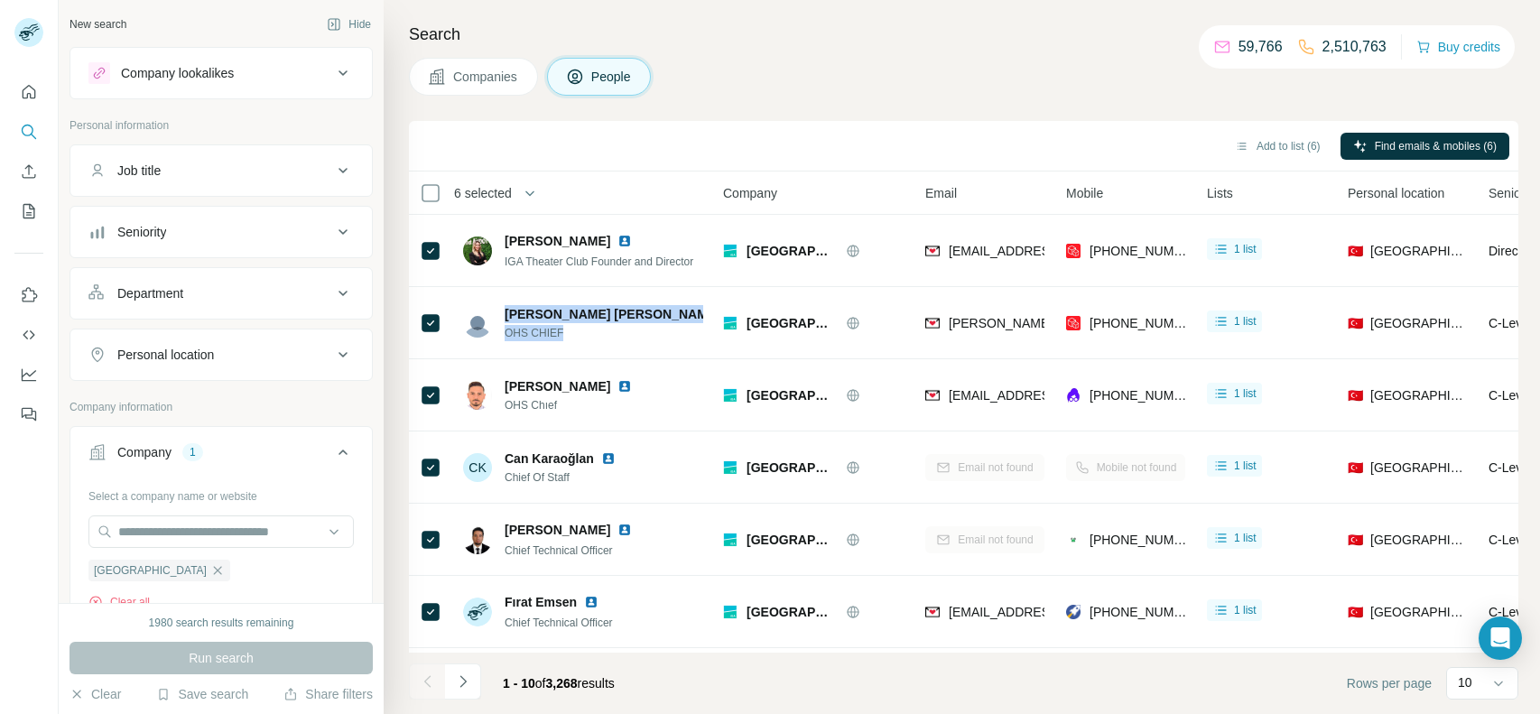
copy div "[PERSON_NAME] [PERSON_NAME] OHS CHIEF"
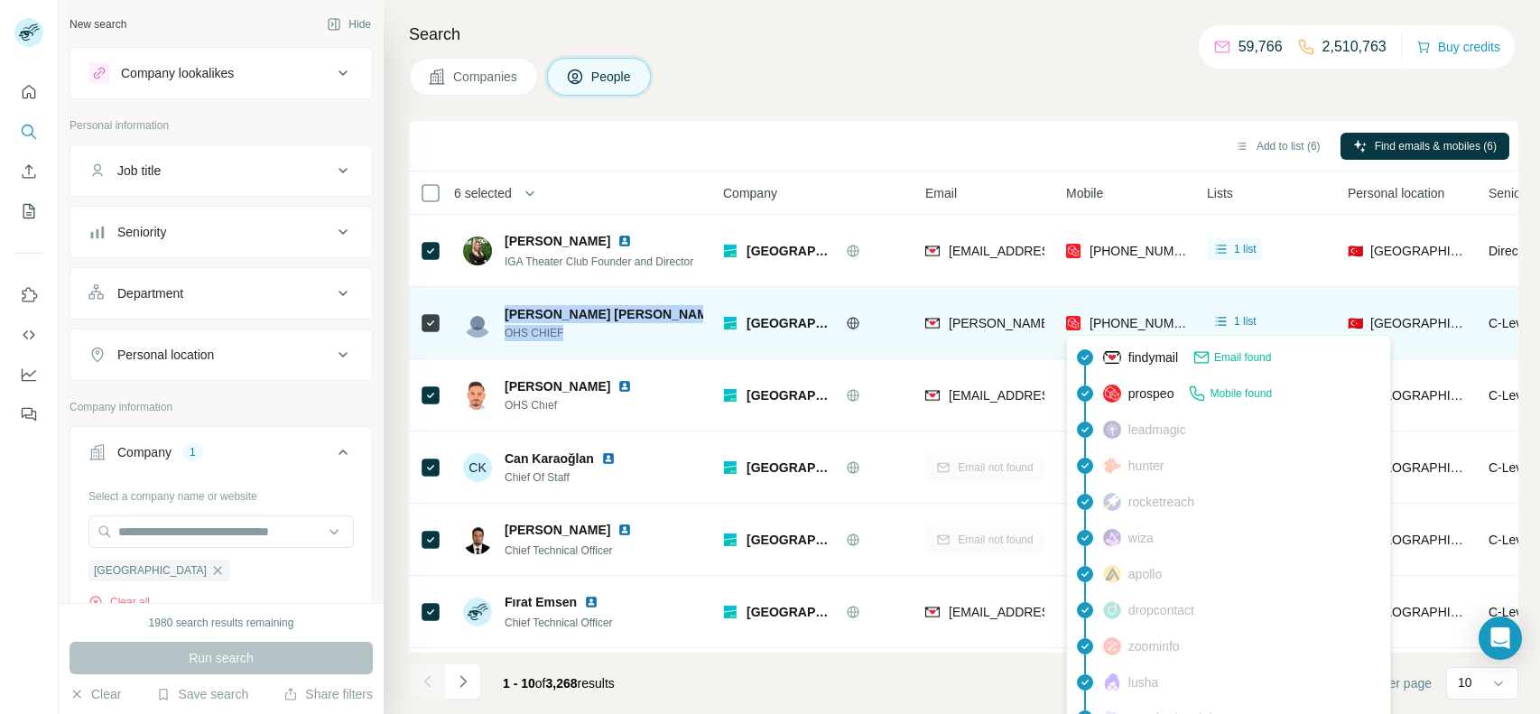
click at [1112, 316] on span "[PHONE_NUMBER]" at bounding box center [1147, 323] width 114 height 14
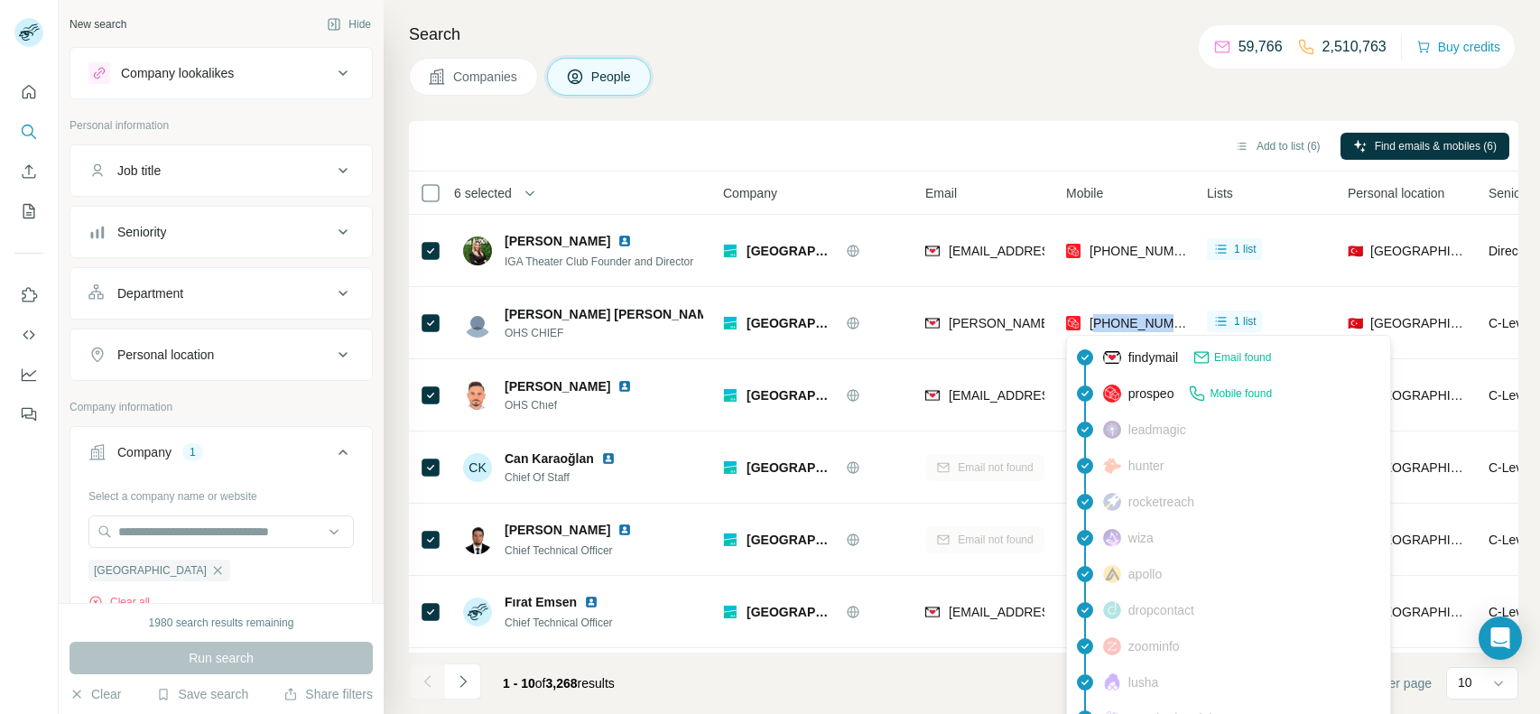
copy span "905362140064"
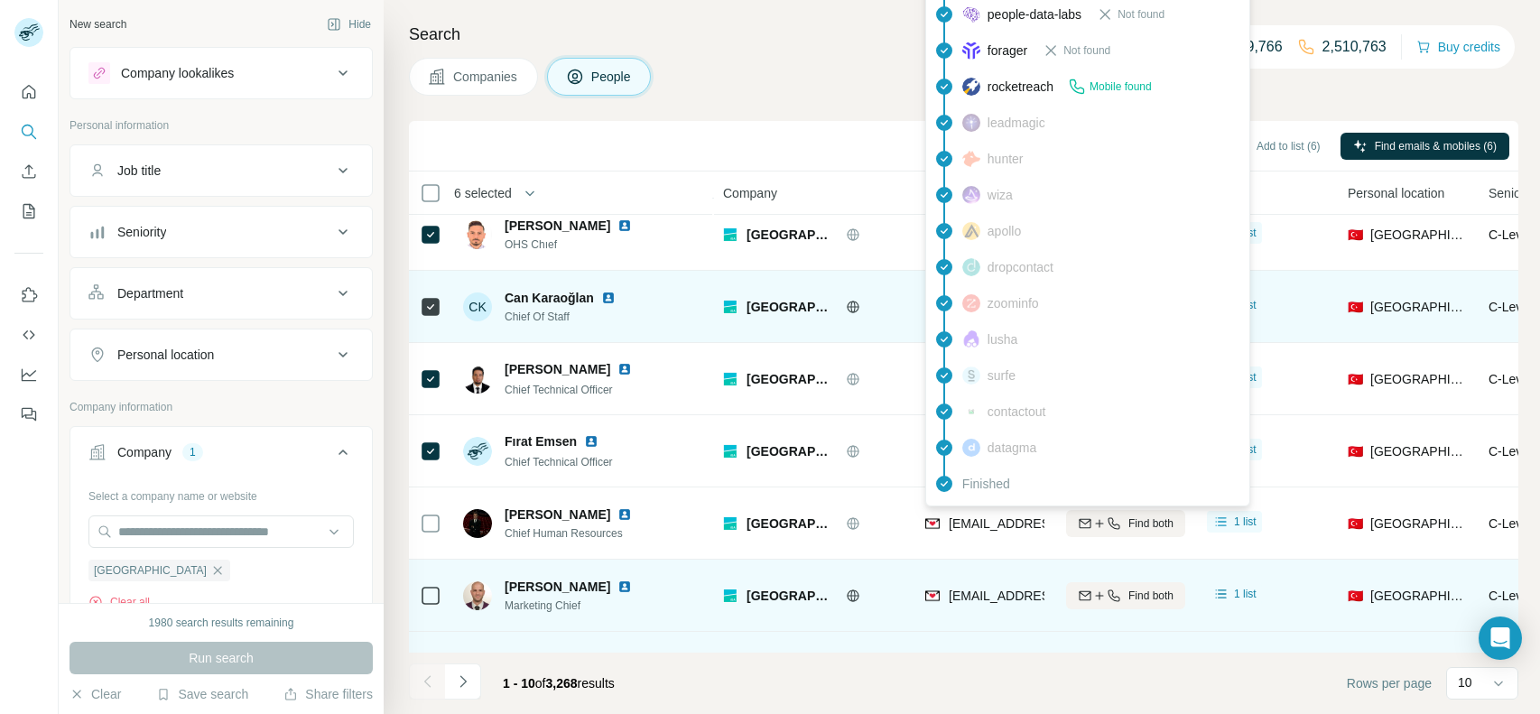
scroll to position [162, 0]
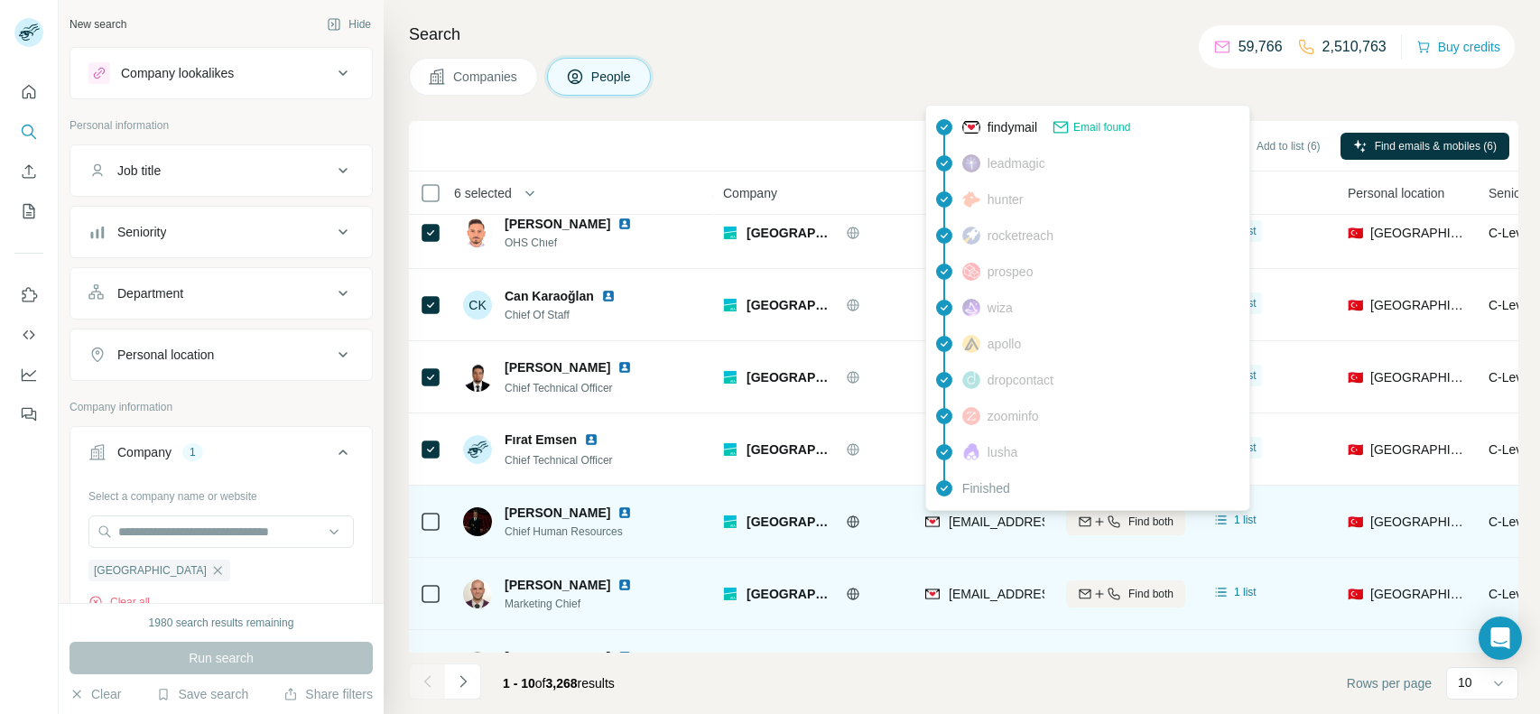
click at [969, 518] on span "[EMAIL_ADDRESS][DOMAIN_NAME]" at bounding box center [1056, 522] width 214 height 14
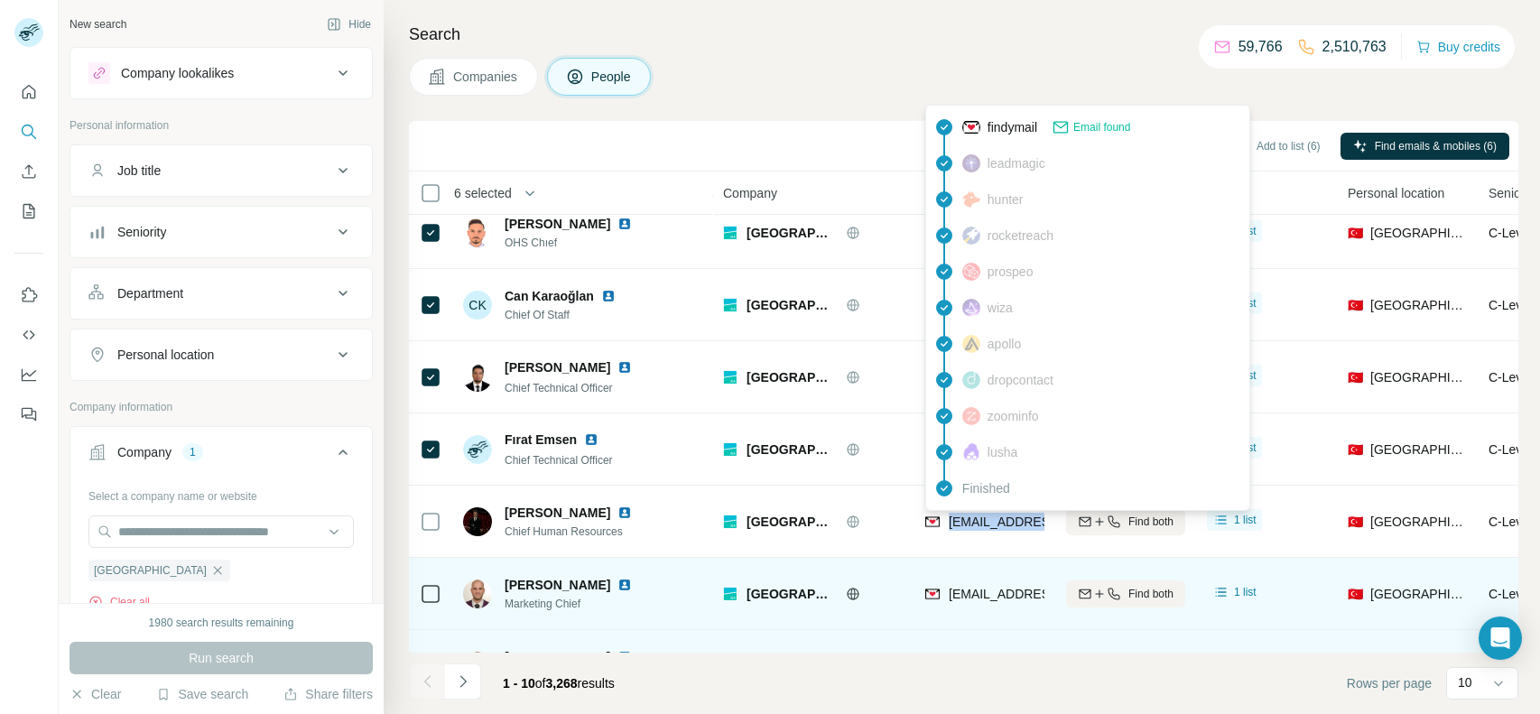
copy tr "[EMAIL_ADDRESS][DOMAIN_NAME]"
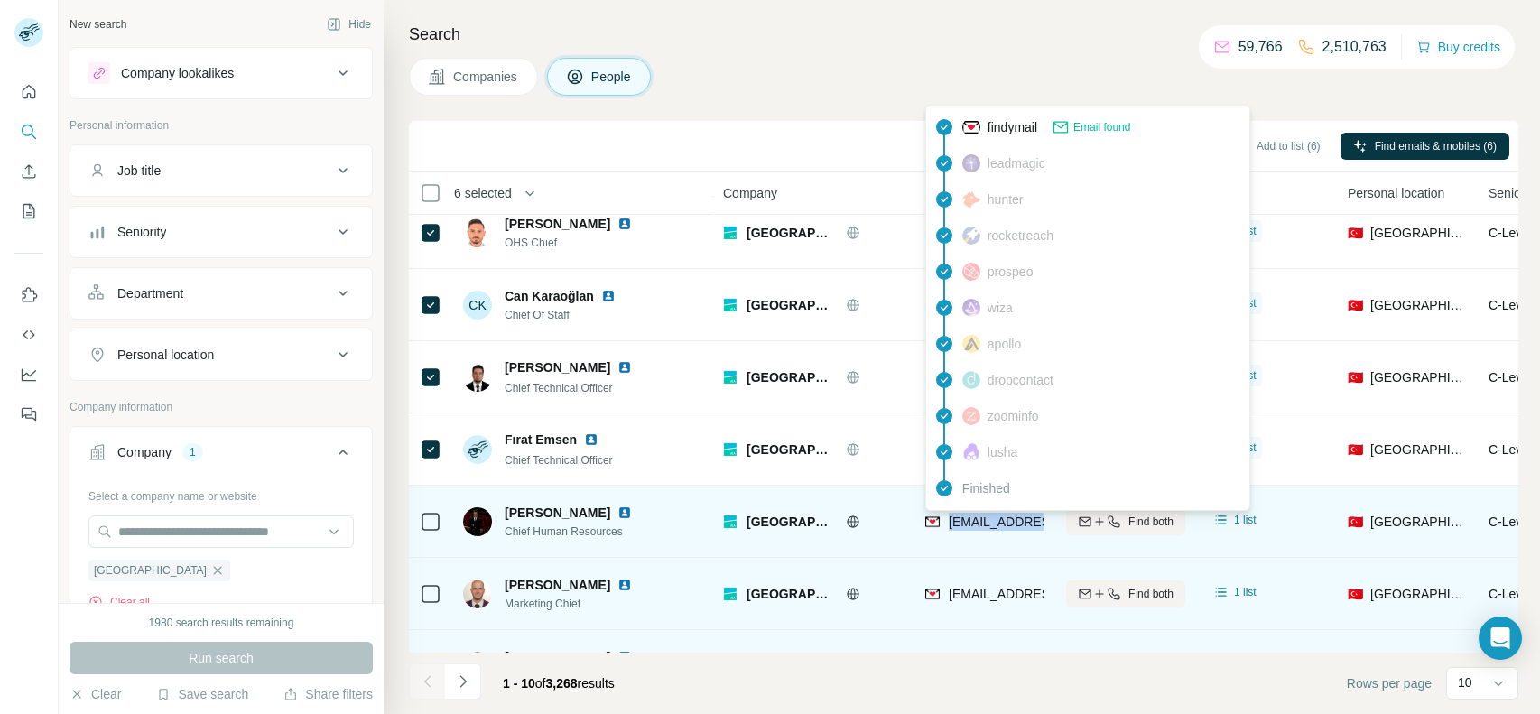
click at [1113, 515] on icon "button" at bounding box center [1114, 522] width 14 height 14
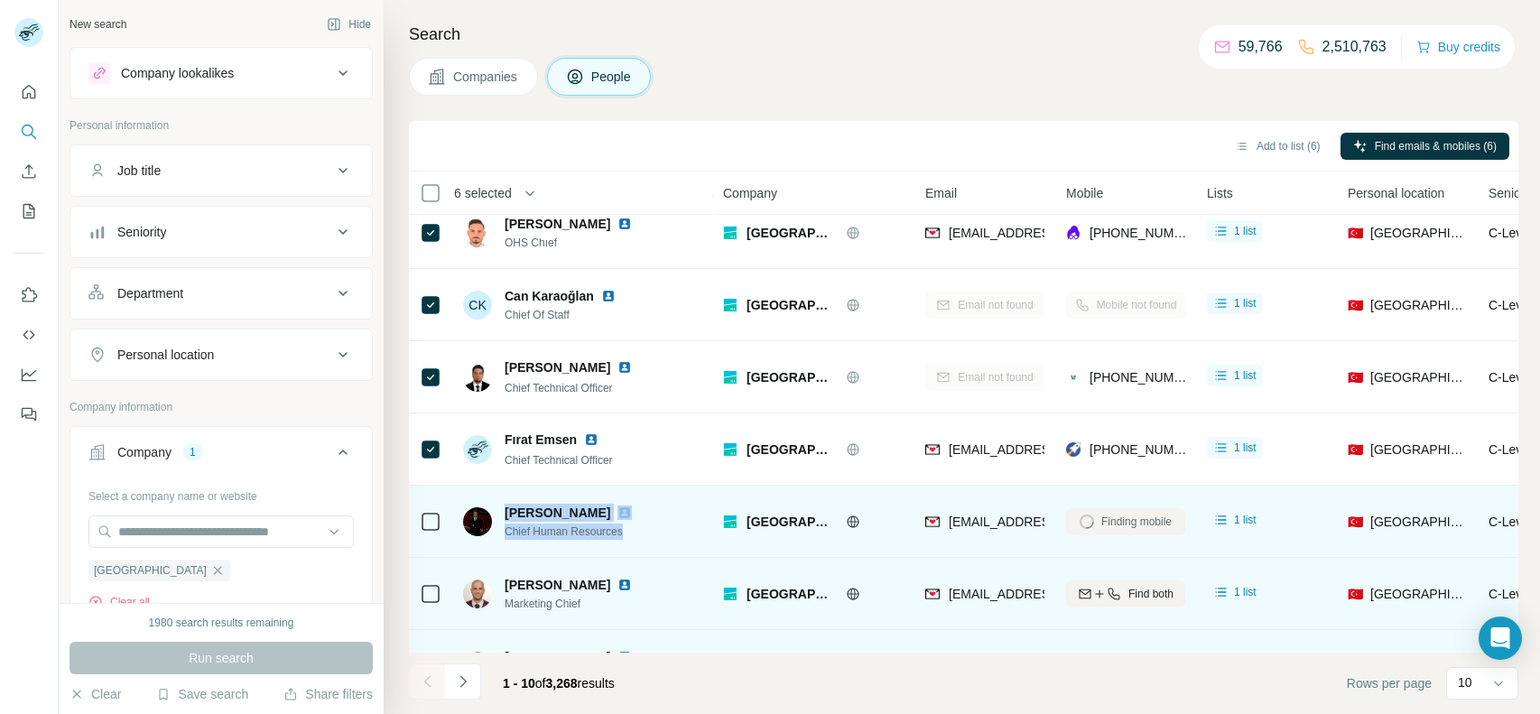
drag, startPoint x: 638, startPoint y: 535, endPoint x: 504, endPoint y: 506, distance: 137.6
click at [504, 506] on div "[PERSON_NAME] Chief Human Resources" at bounding box center [583, 521] width 240 height 50
